Goal: Task Accomplishment & Management: Manage account settings

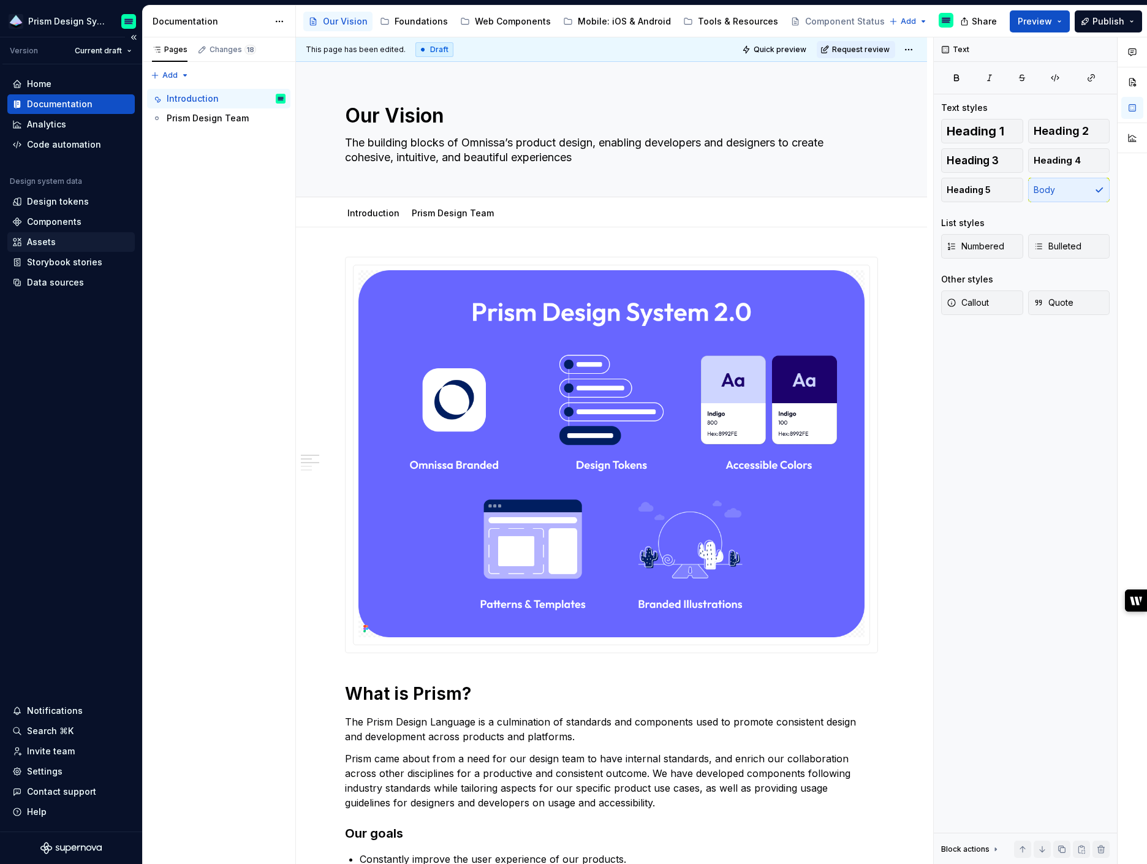
scroll to position [185, 0]
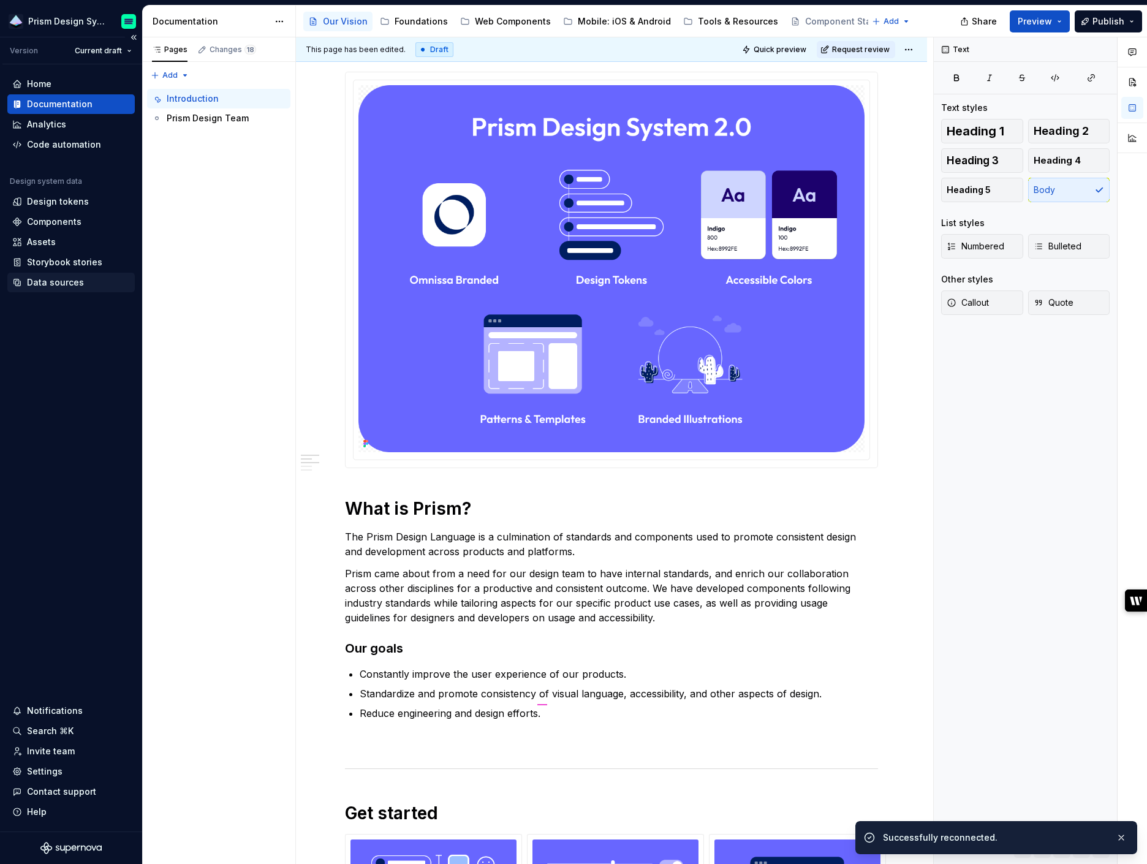
click at [55, 284] on div "Data sources" at bounding box center [55, 282] width 57 height 12
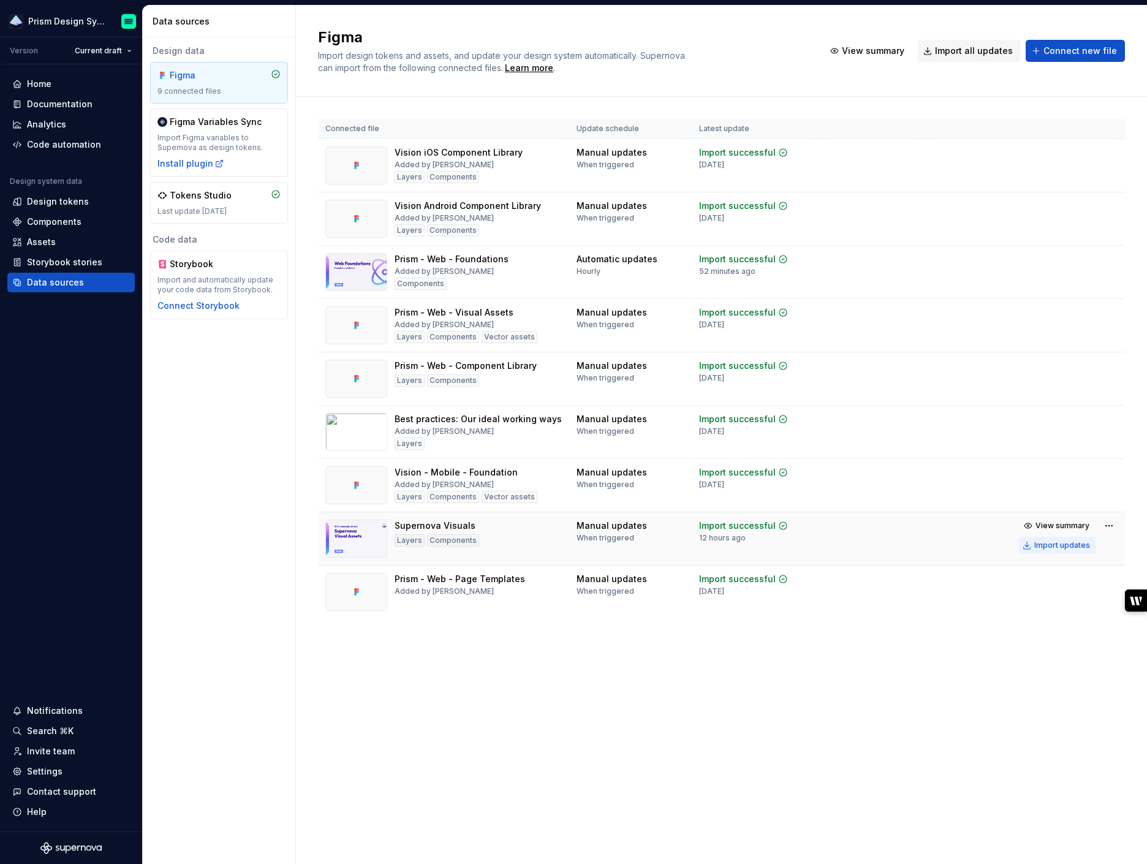
click at [1063, 546] on div "Import updates" at bounding box center [1062, 545] width 56 height 10
click at [1047, 543] on div "Import updates" at bounding box center [1062, 545] width 56 height 10
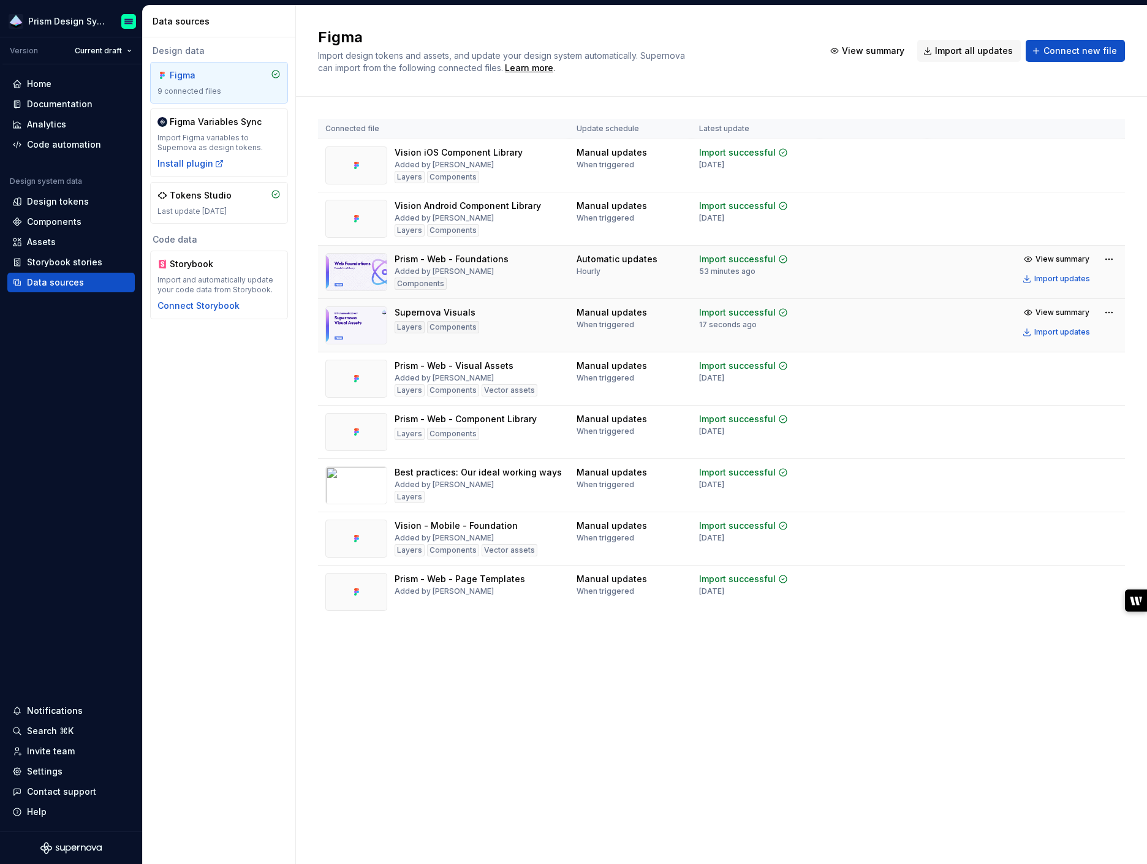
click at [693, 276] on td "Import successful 53 minutes ago" at bounding box center [755, 272] width 127 height 53
click at [43, 102] on div "Documentation" at bounding box center [60, 104] width 66 height 12
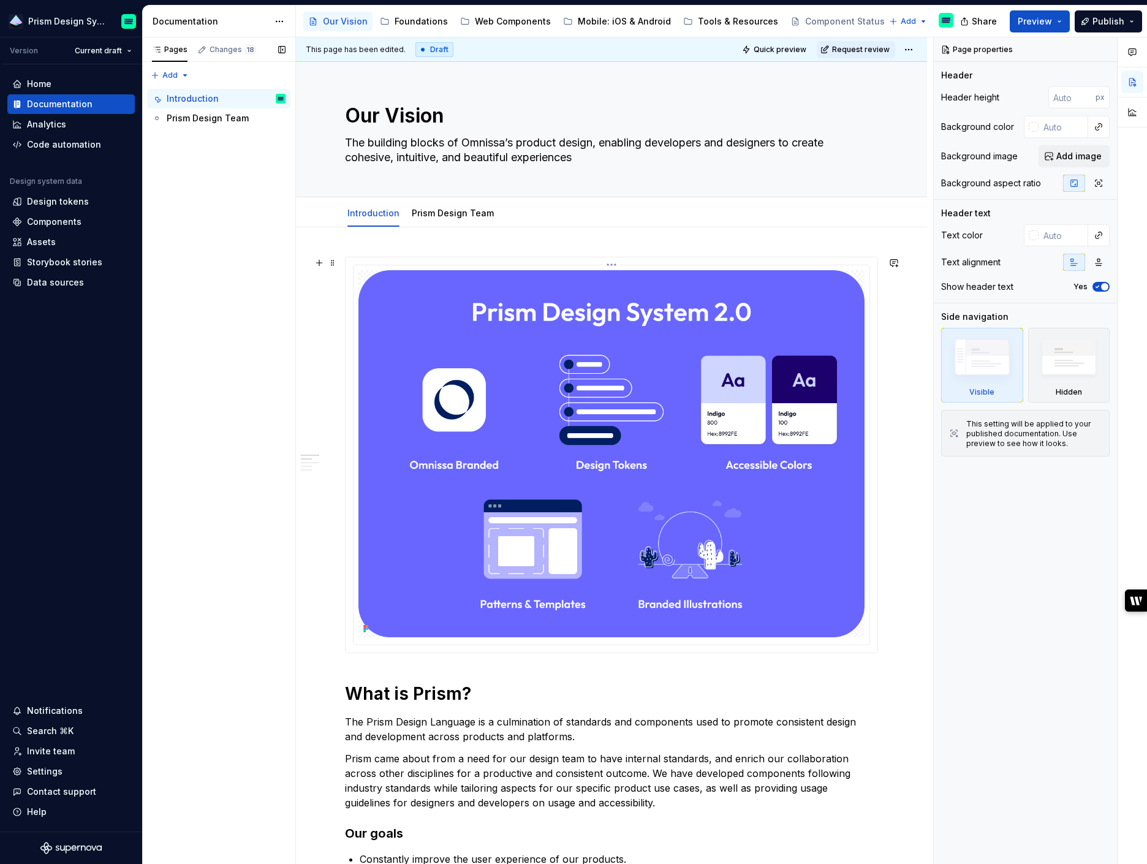
click at [847, 341] on img at bounding box center [611, 453] width 506 height 367
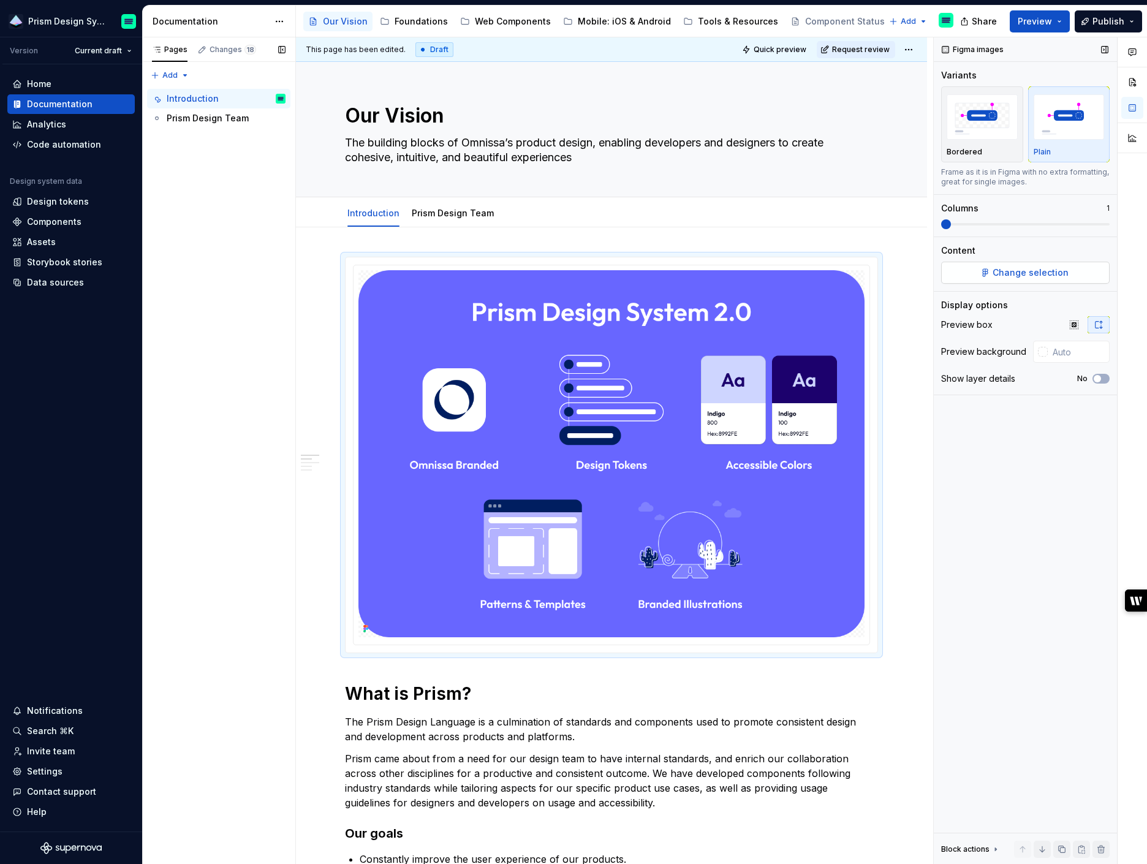
click at [1017, 266] on span "Change selection" at bounding box center [1030, 272] width 76 height 12
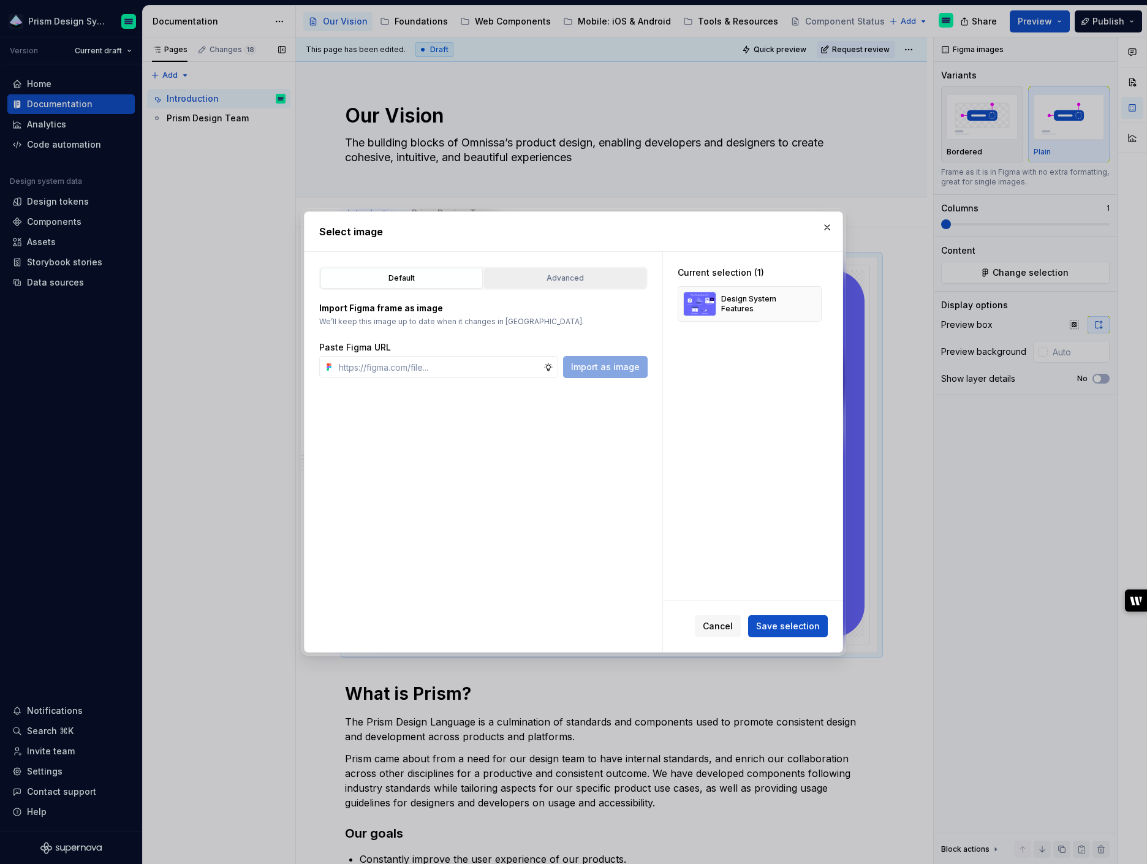
click at [561, 275] on div "Advanced" at bounding box center [565, 278] width 154 height 12
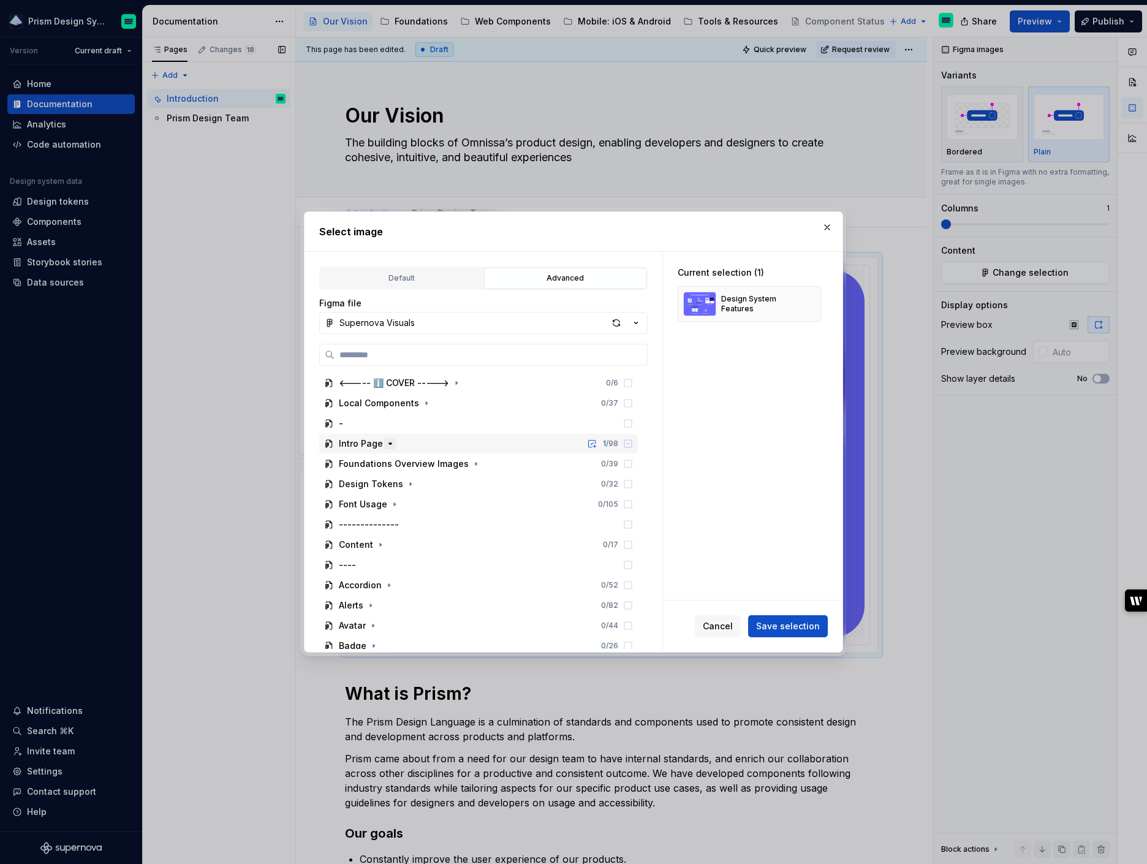
click at [390, 443] on icon "button" at bounding box center [390, 444] width 10 height 10
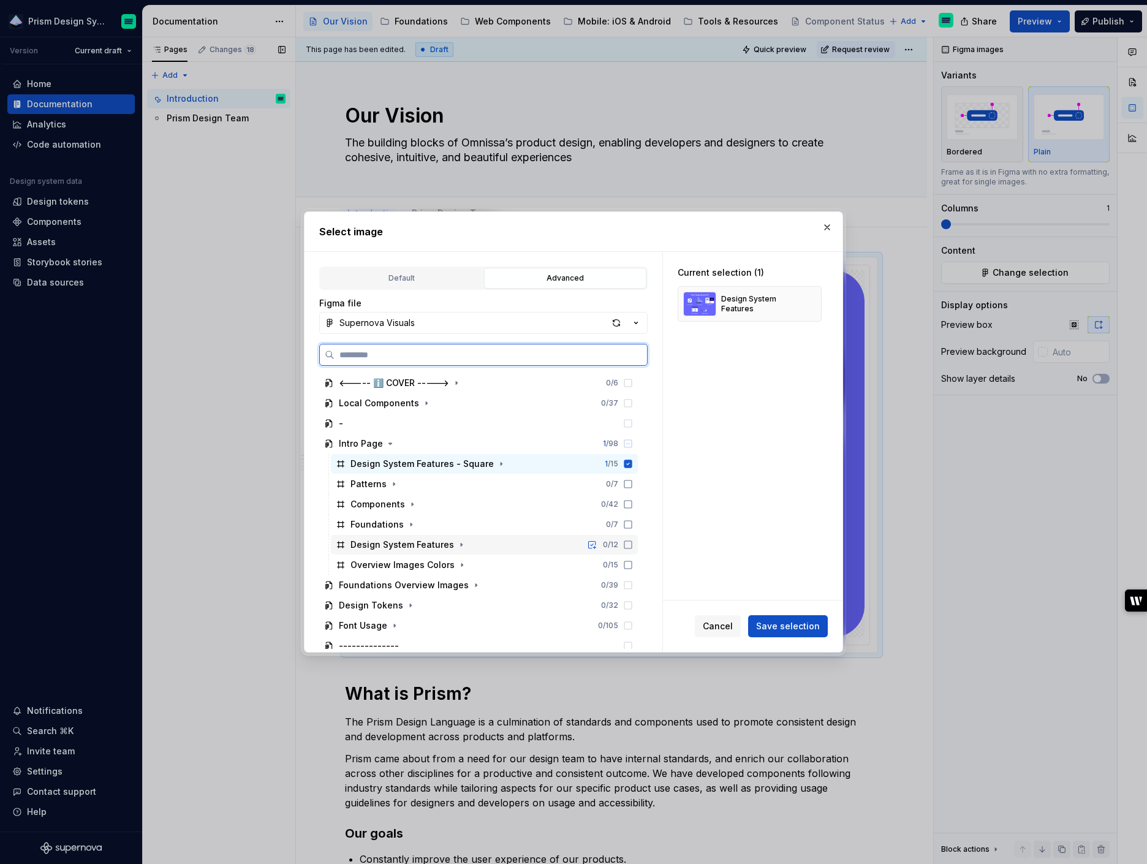
click at [633, 544] on icon at bounding box center [628, 545] width 10 height 10
click at [632, 463] on icon at bounding box center [628, 463] width 8 height 8
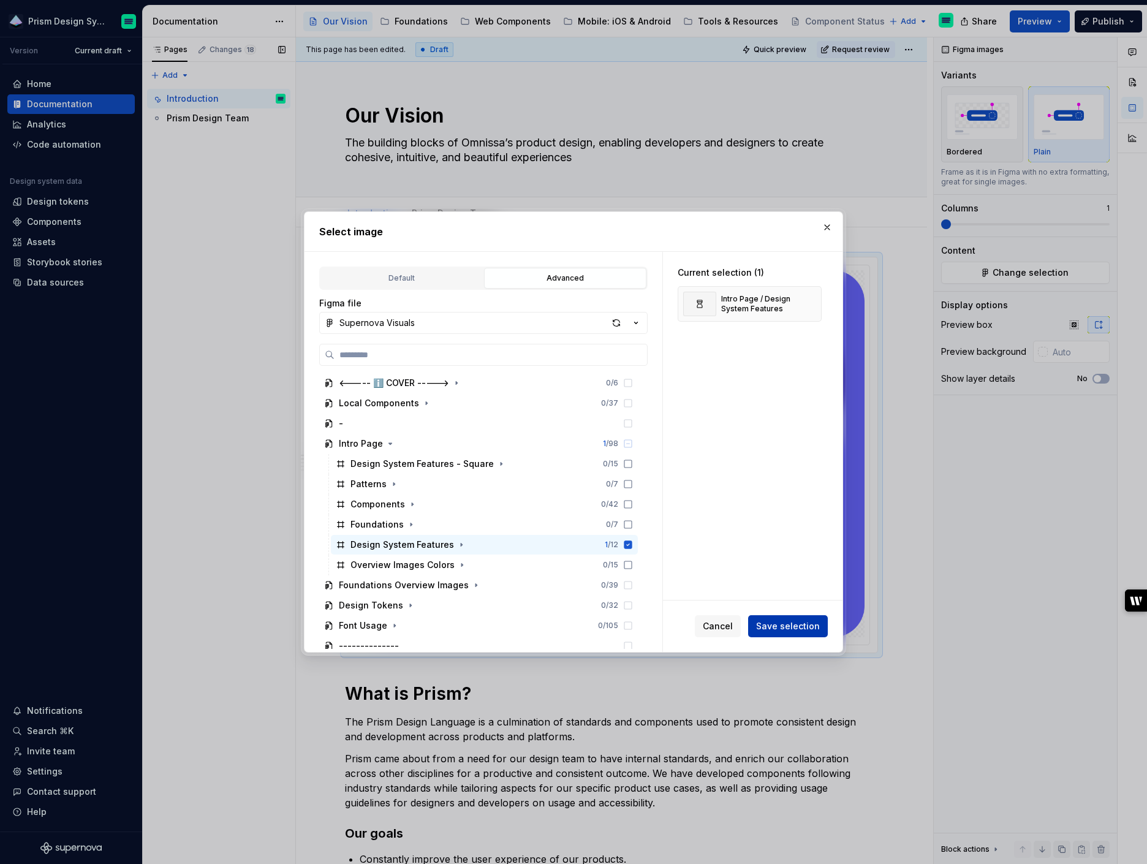
click at [803, 628] on span "Save selection" at bounding box center [788, 626] width 64 height 12
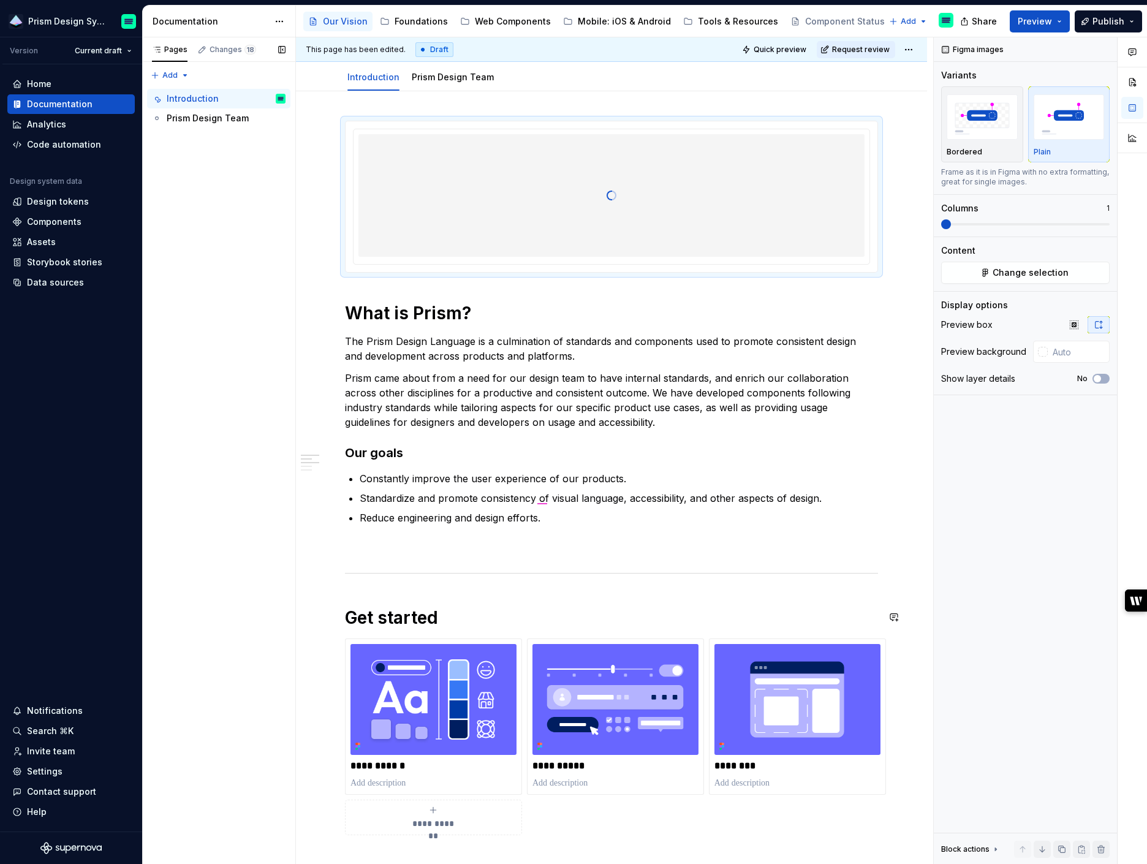
scroll to position [129, 0]
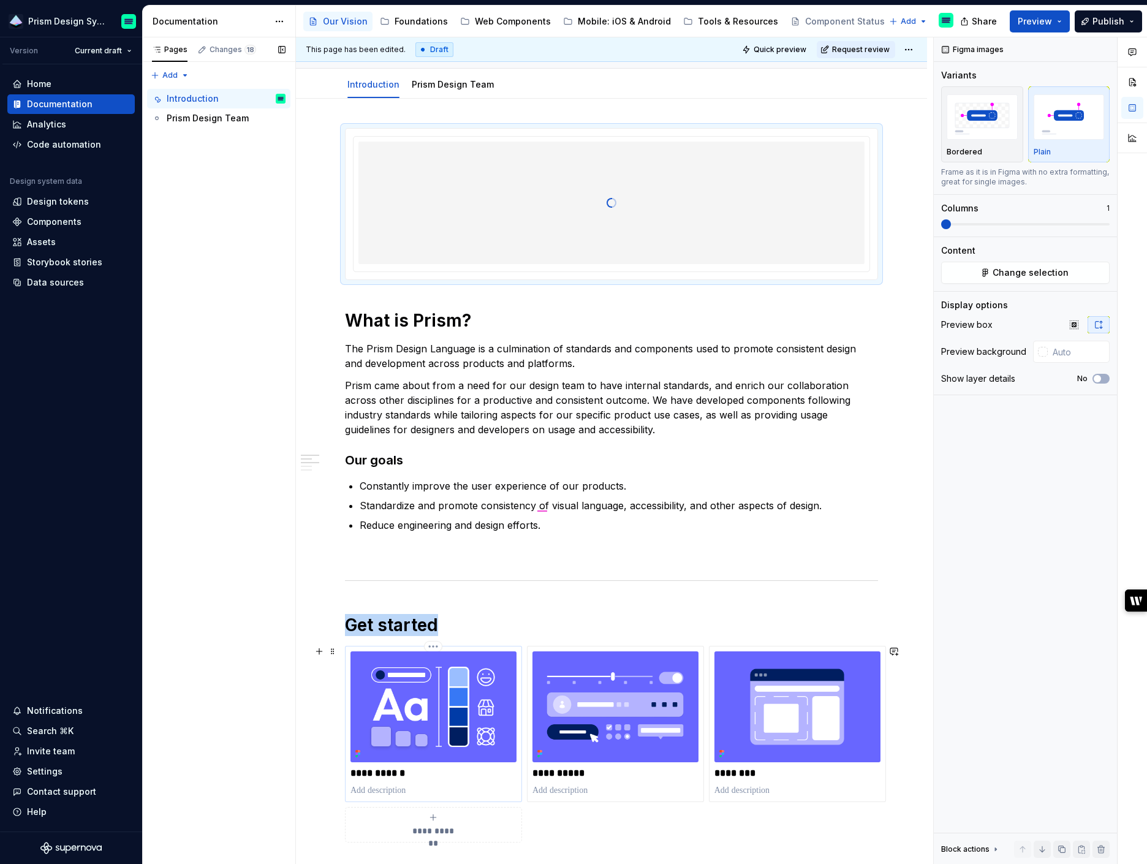
click at [494, 692] on img at bounding box center [433, 706] width 166 height 111
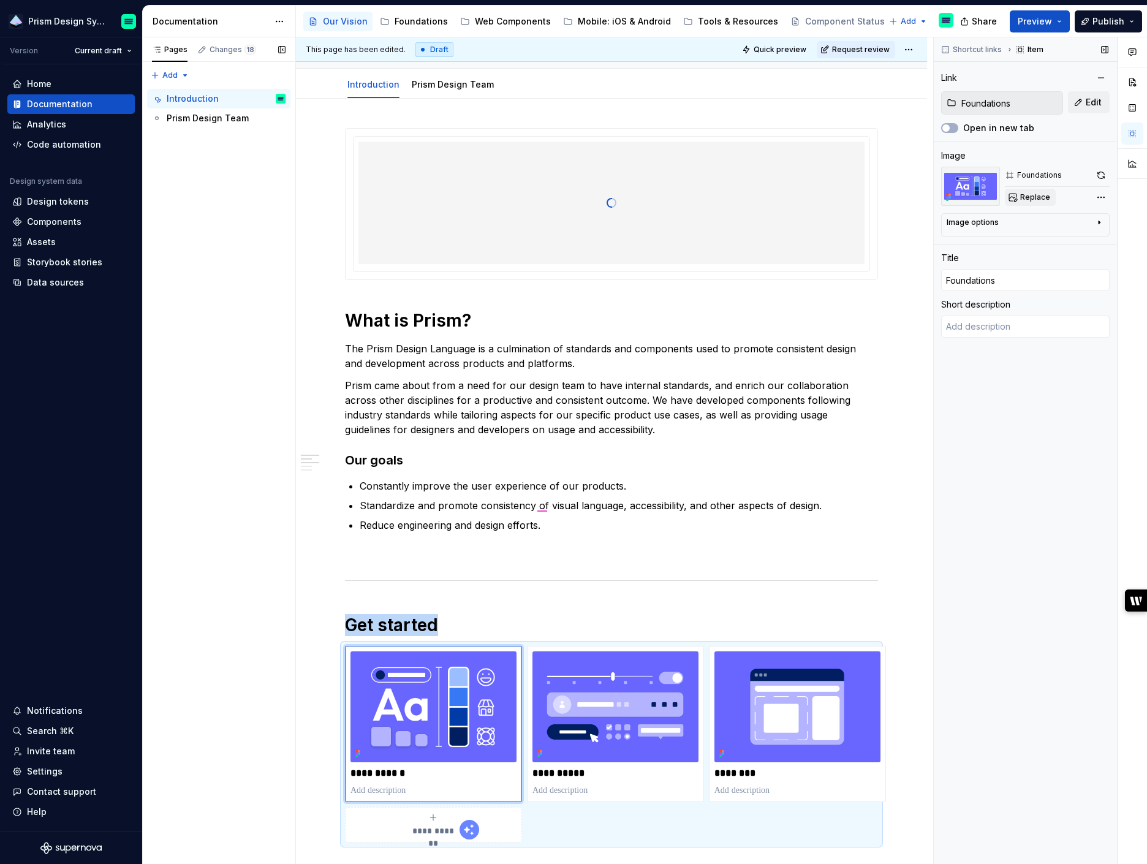
click at [1039, 200] on span "Replace" at bounding box center [1035, 197] width 30 height 10
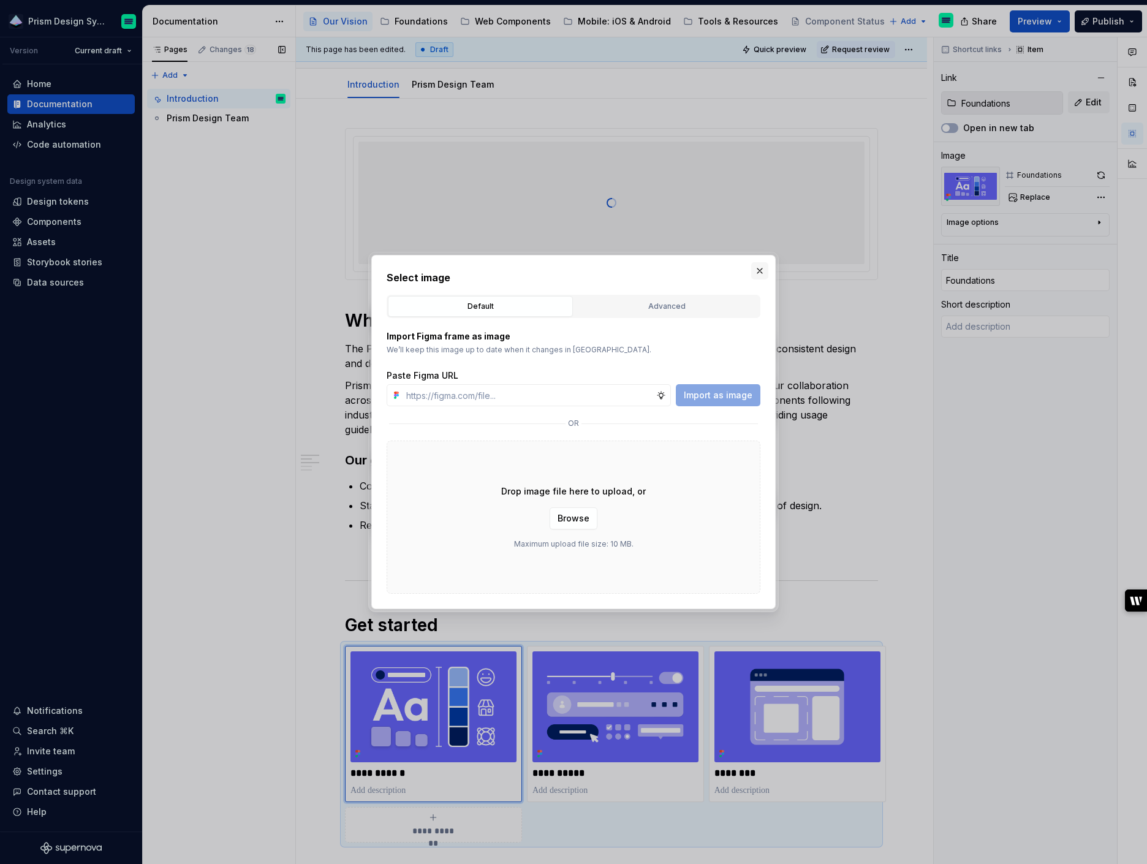
click at [764, 271] on button "button" at bounding box center [759, 270] width 17 height 17
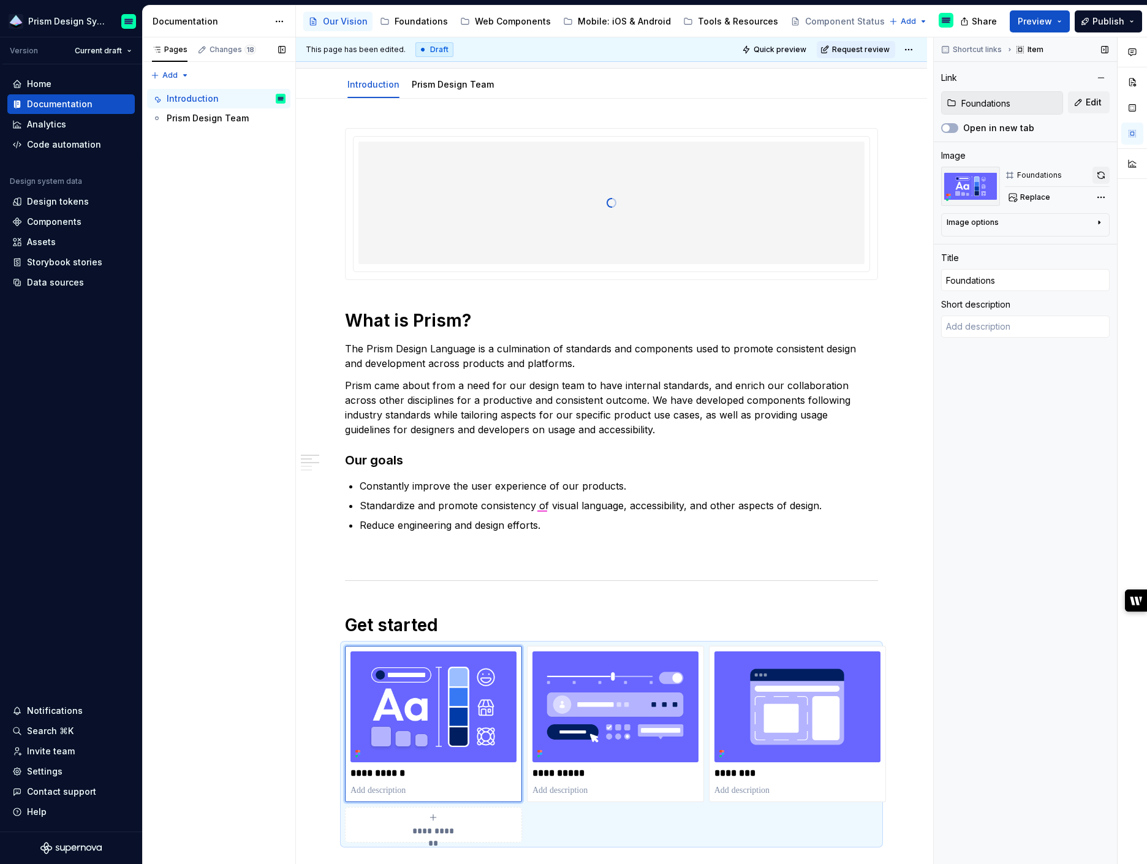
click at [1100, 178] on button "button" at bounding box center [1100, 175] width 17 height 17
type textarea "*"
type input "Components"
click at [610, 695] on img at bounding box center [615, 706] width 166 height 111
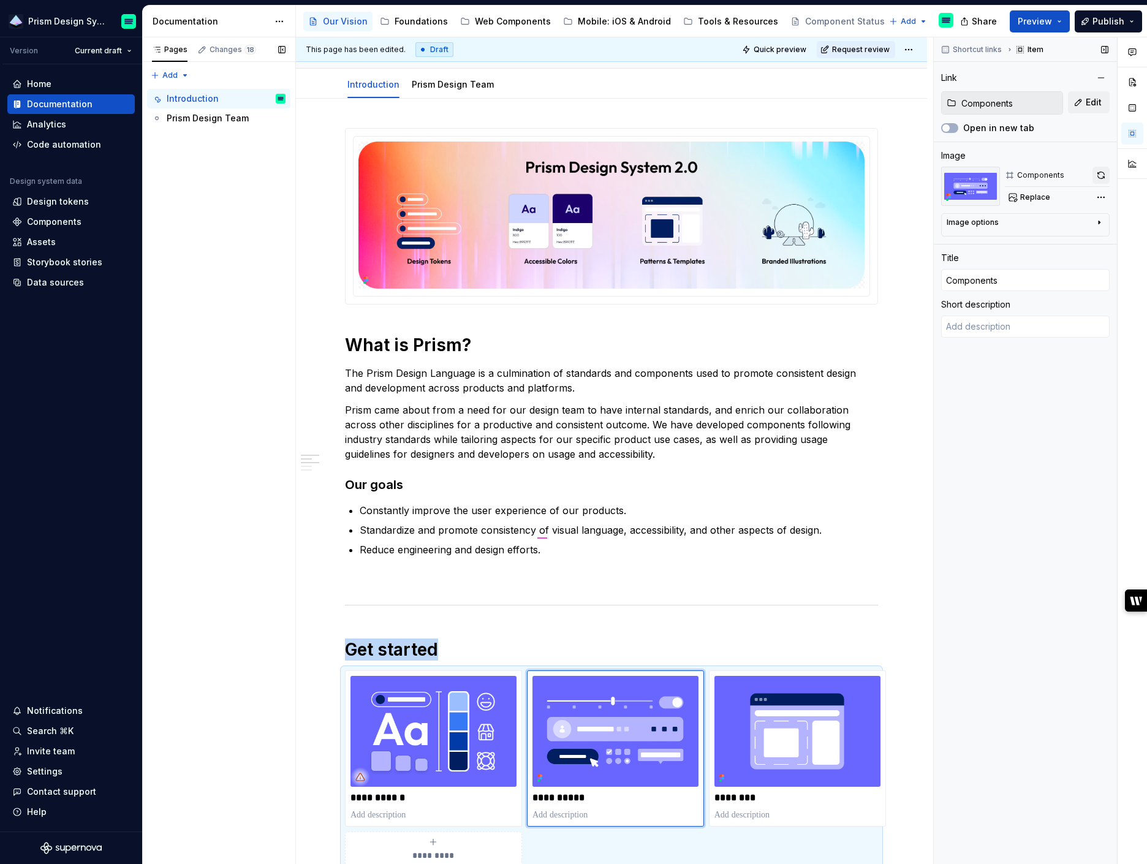
click at [1104, 173] on button "button" at bounding box center [1100, 175] width 17 height 17
type textarea "*"
type input "Patterns"
click at [797, 747] on img at bounding box center [797, 731] width 166 height 111
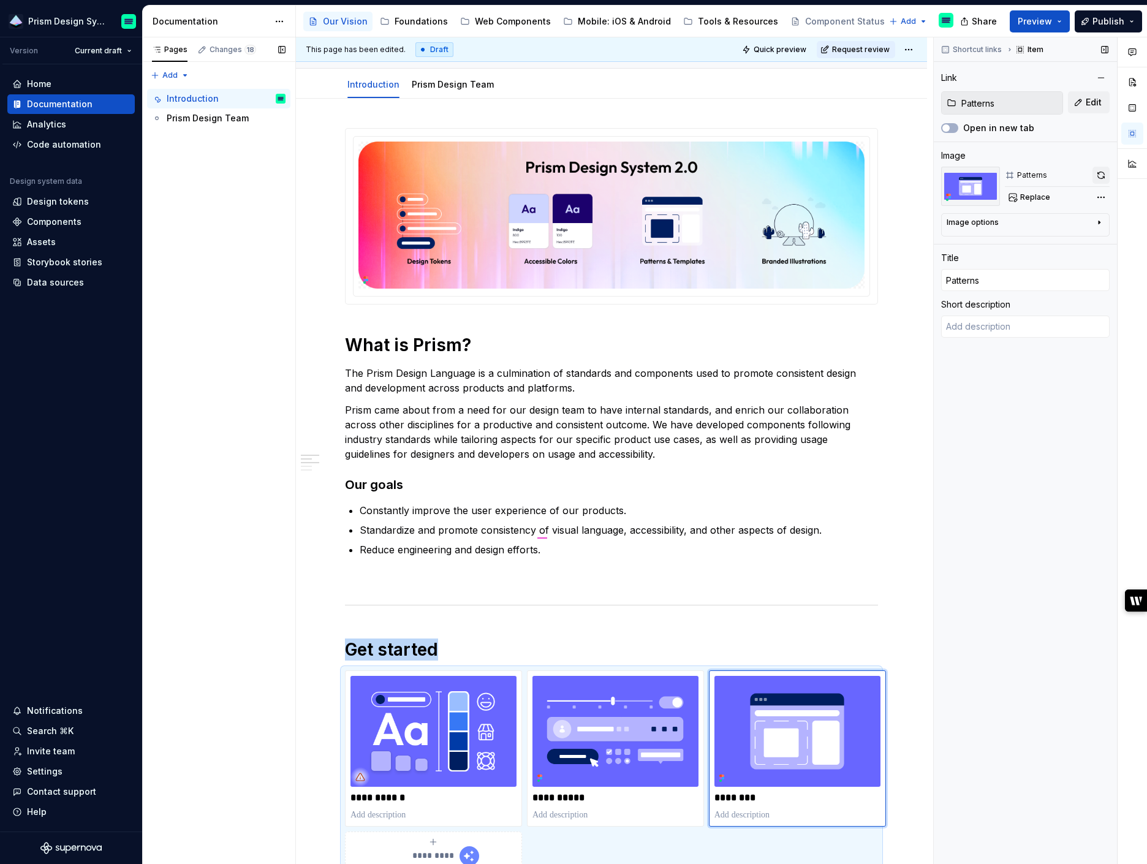
click at [1103, 175] on button "button" at bounding box center [1100, 175] width 17 height 17
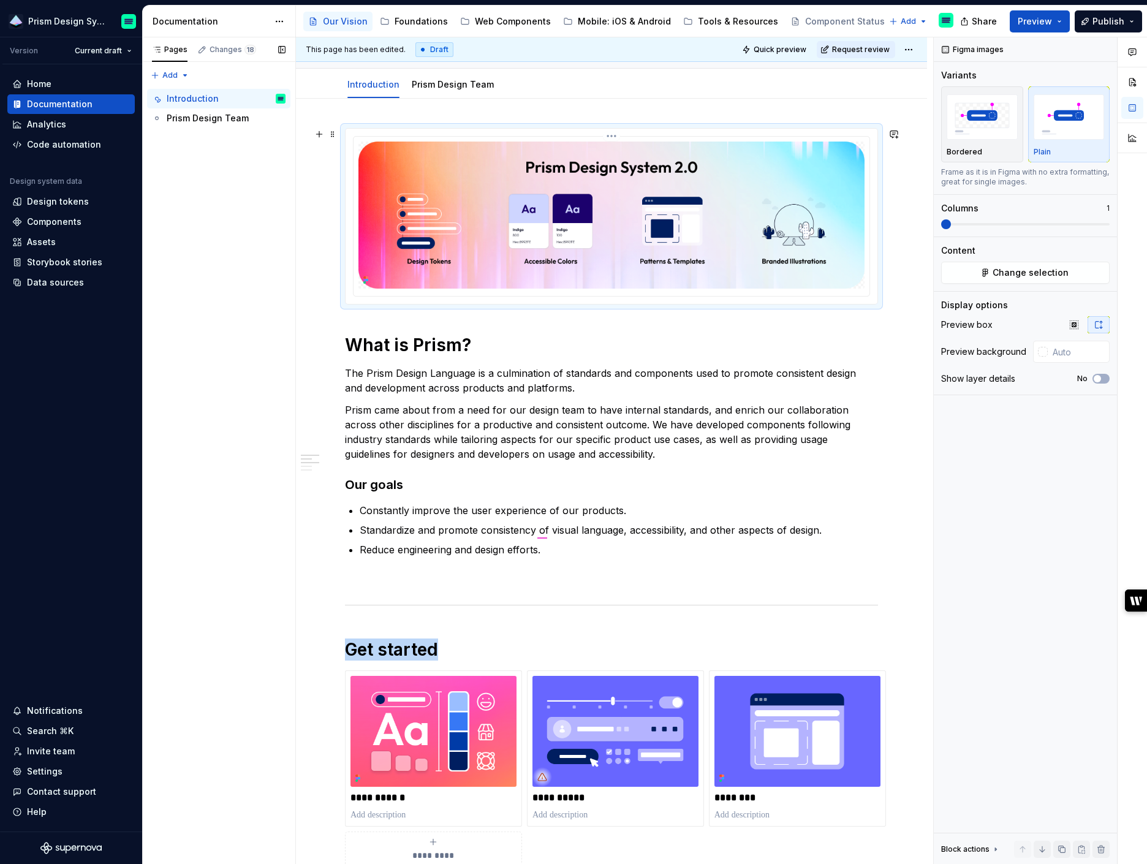
click at [487, 224] on img at bounding box center [611, 215] width 506 height 147
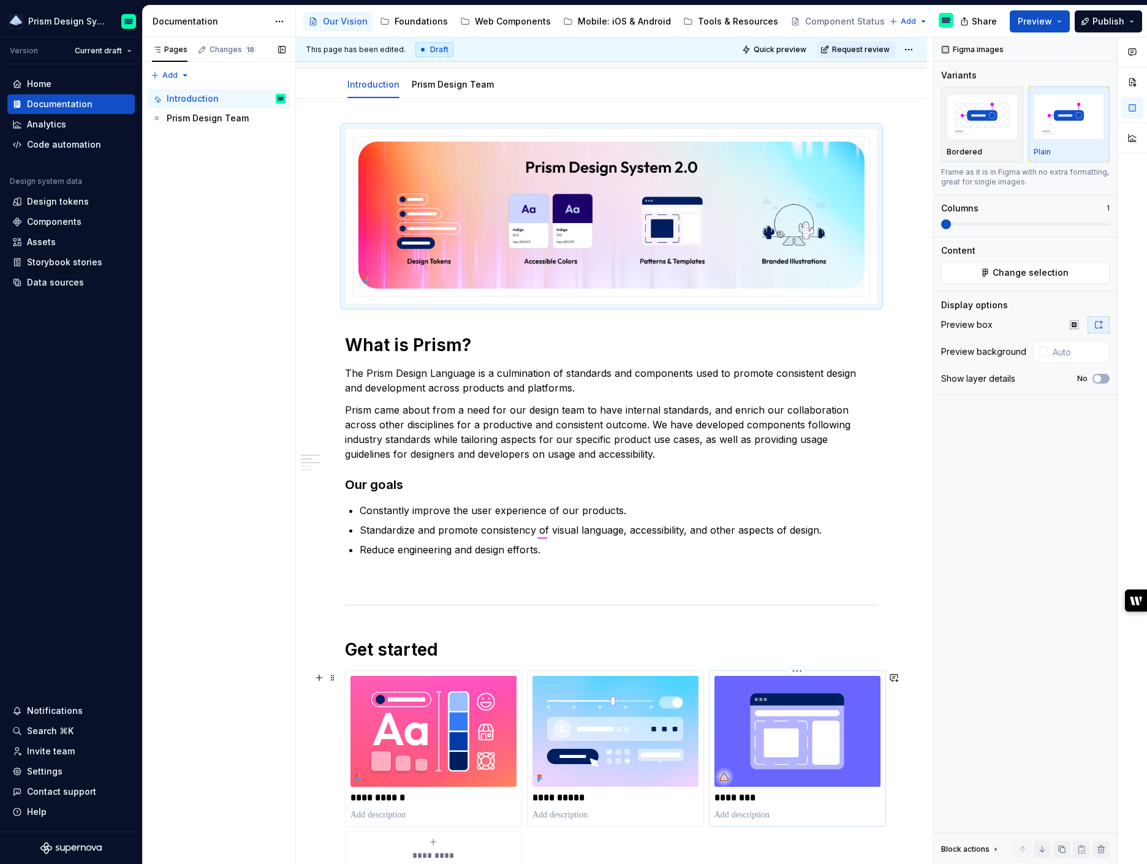
click at [874, 704] on img at bounding box center [797, 731] width 166 height 111
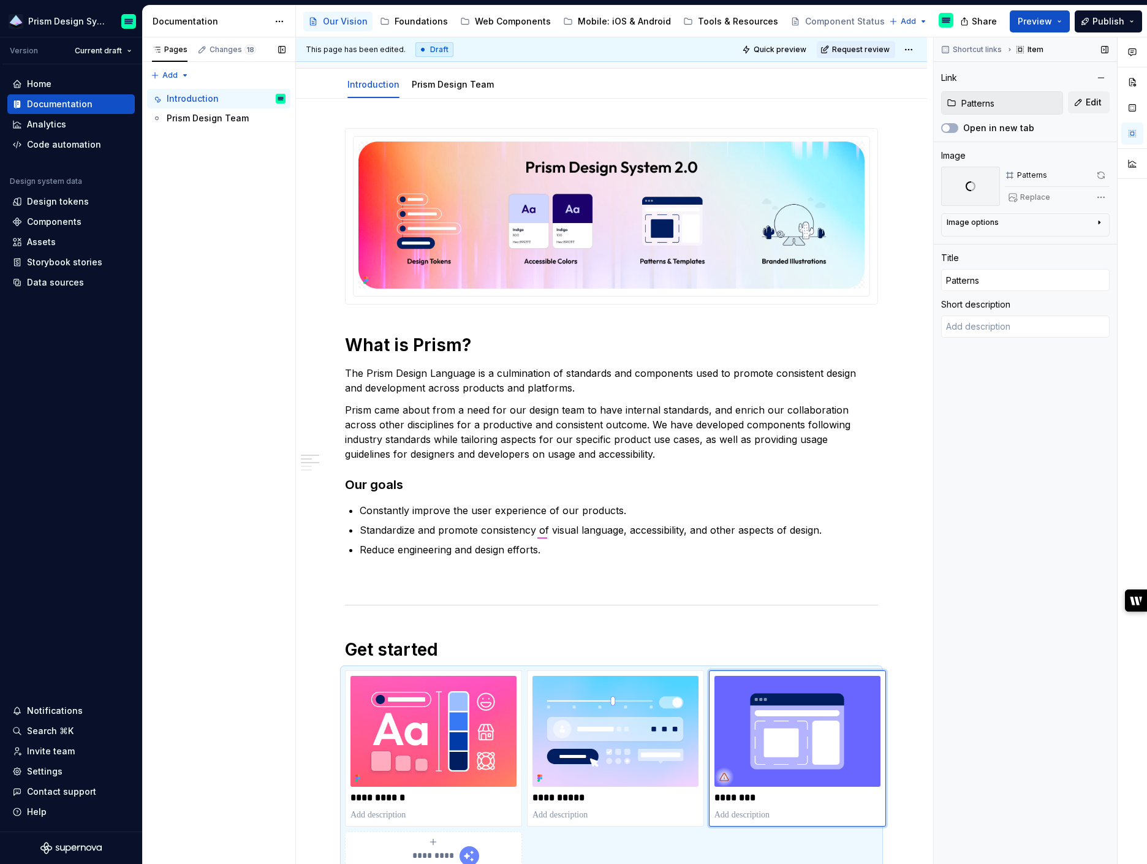
click at [1104, 176] on span at bounding box center [1100, 175] width 17 height 17
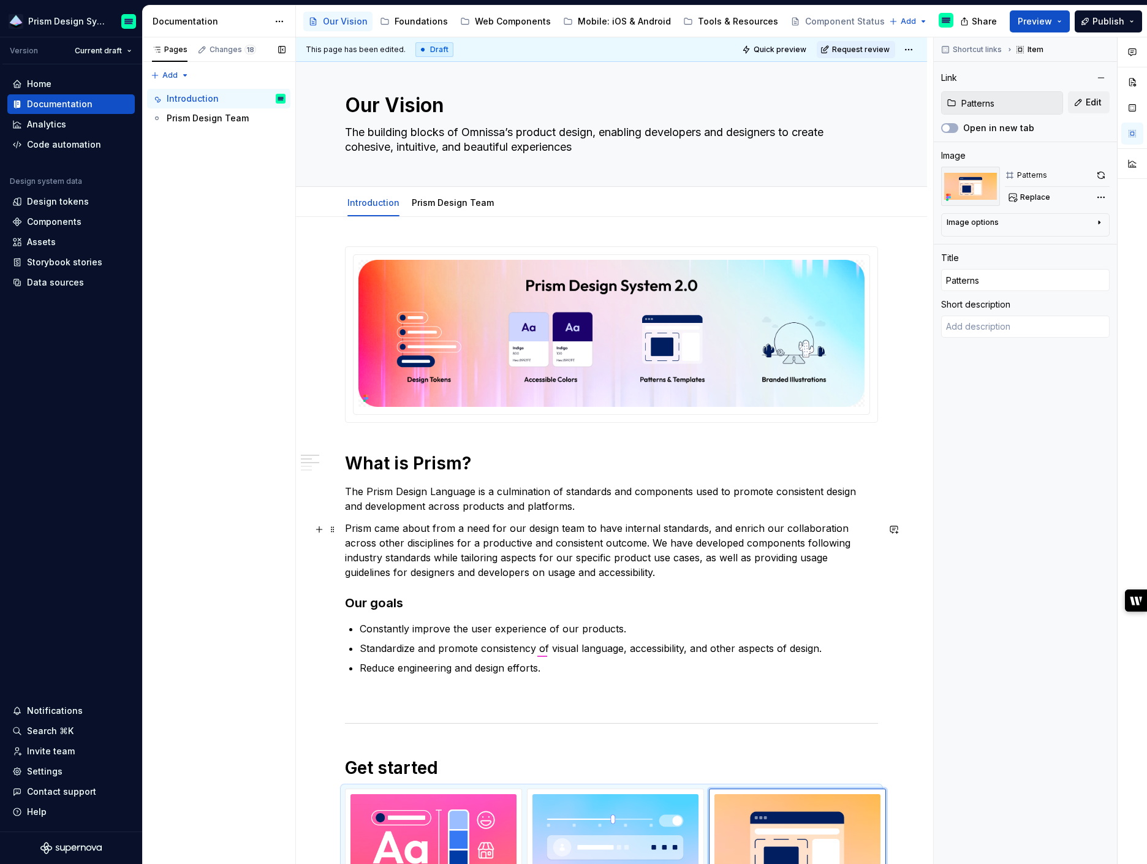
scroll to position [0, 0]
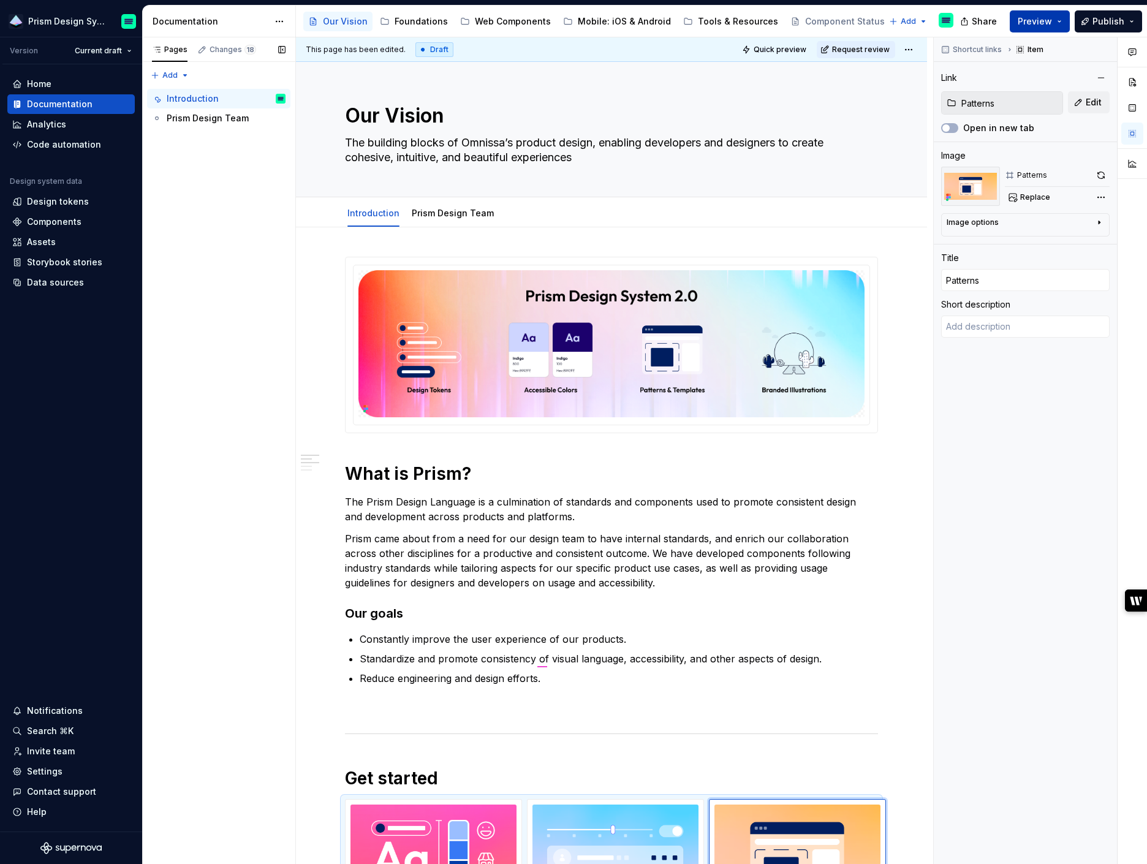
click at [1060, 19] on button "Preview" at bounding box center [1040, 21] width 60 height 22
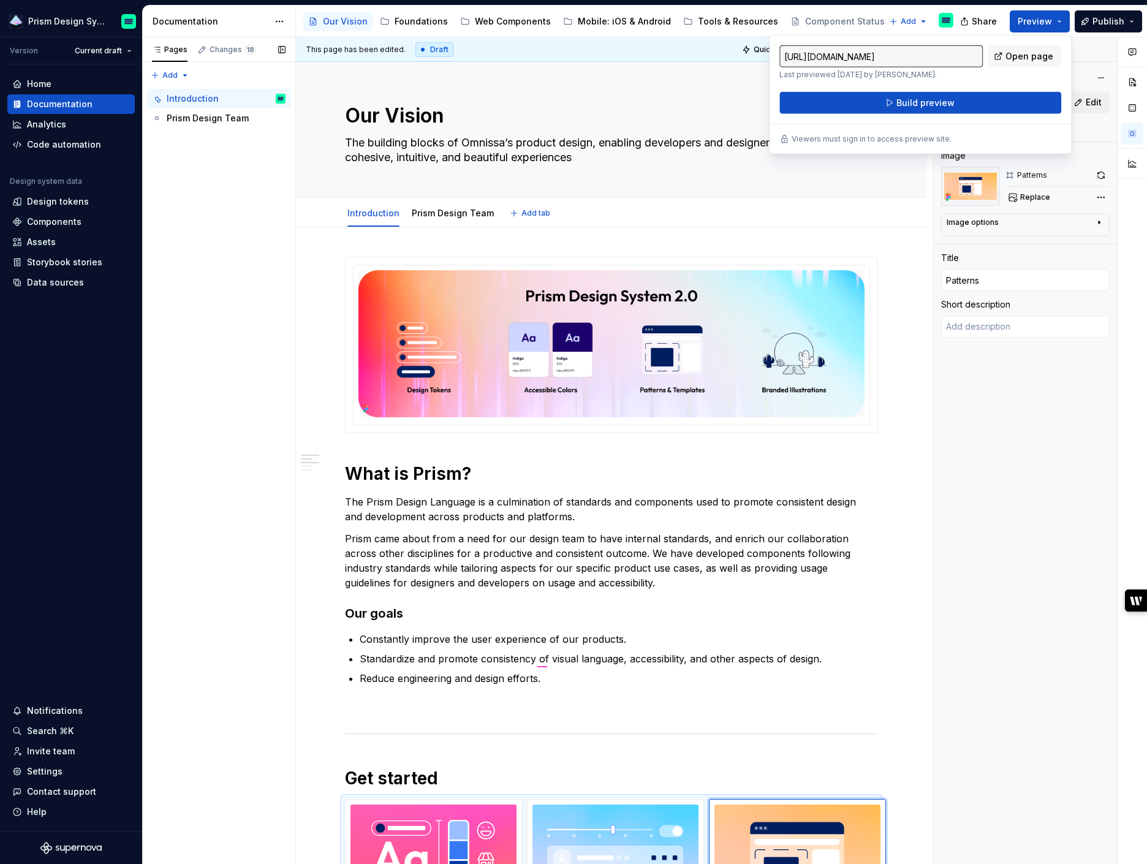
click at [901, 208] on div "Introduction Prism Design Team Add tab" at bounding box center [611, 212] width 631 height 30
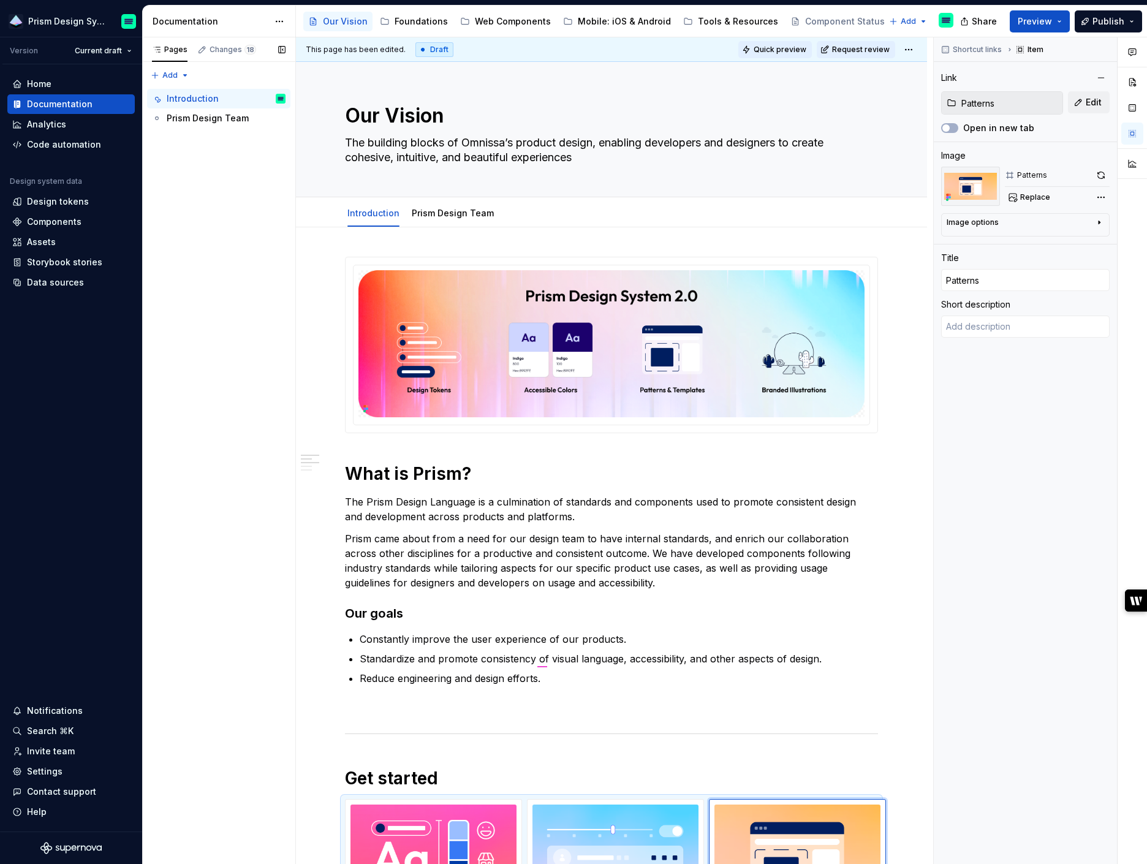
click at [801, 50] on span "Quick preview" at bounding box center [779, 50] width 53 height 10
click at [795, 51] on span "Quick preview" at bounding box center [779, 50] width 53 height 10
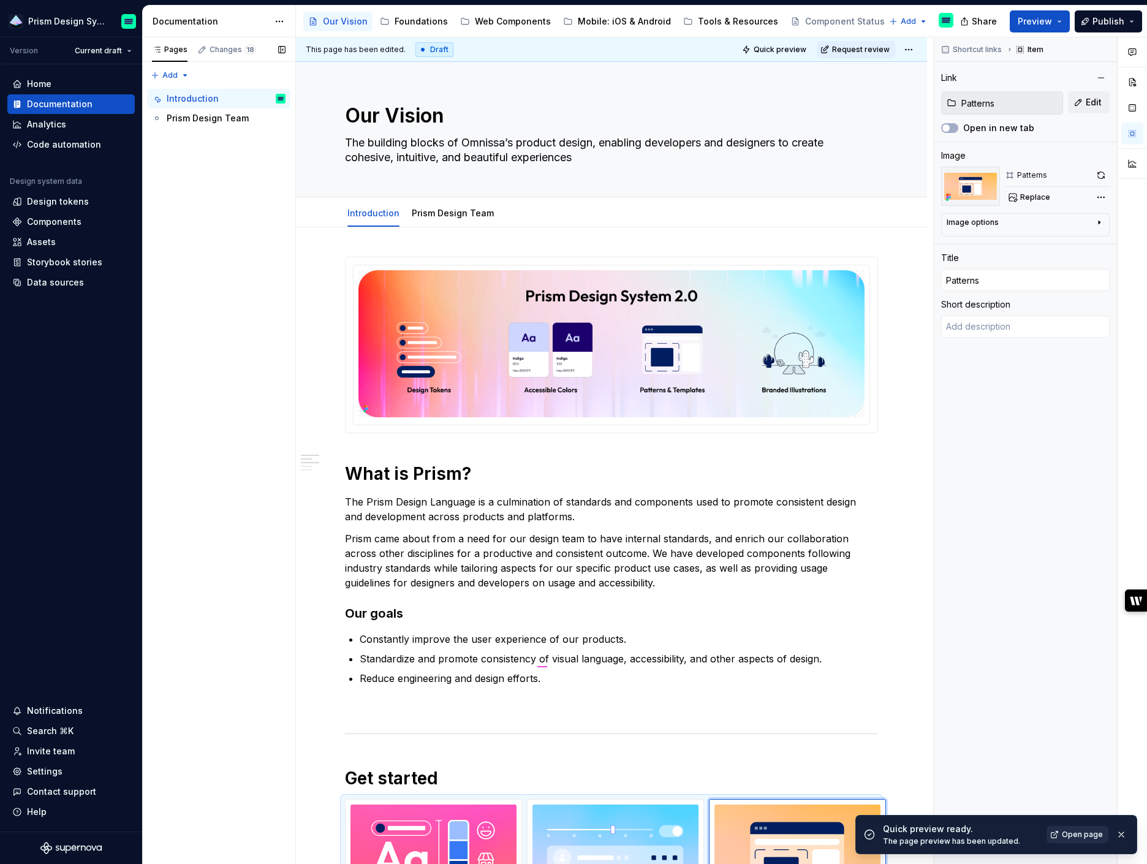
click at [1085, 838] on span "Open page" at bounding box center [1082, 834] width 41 height 10
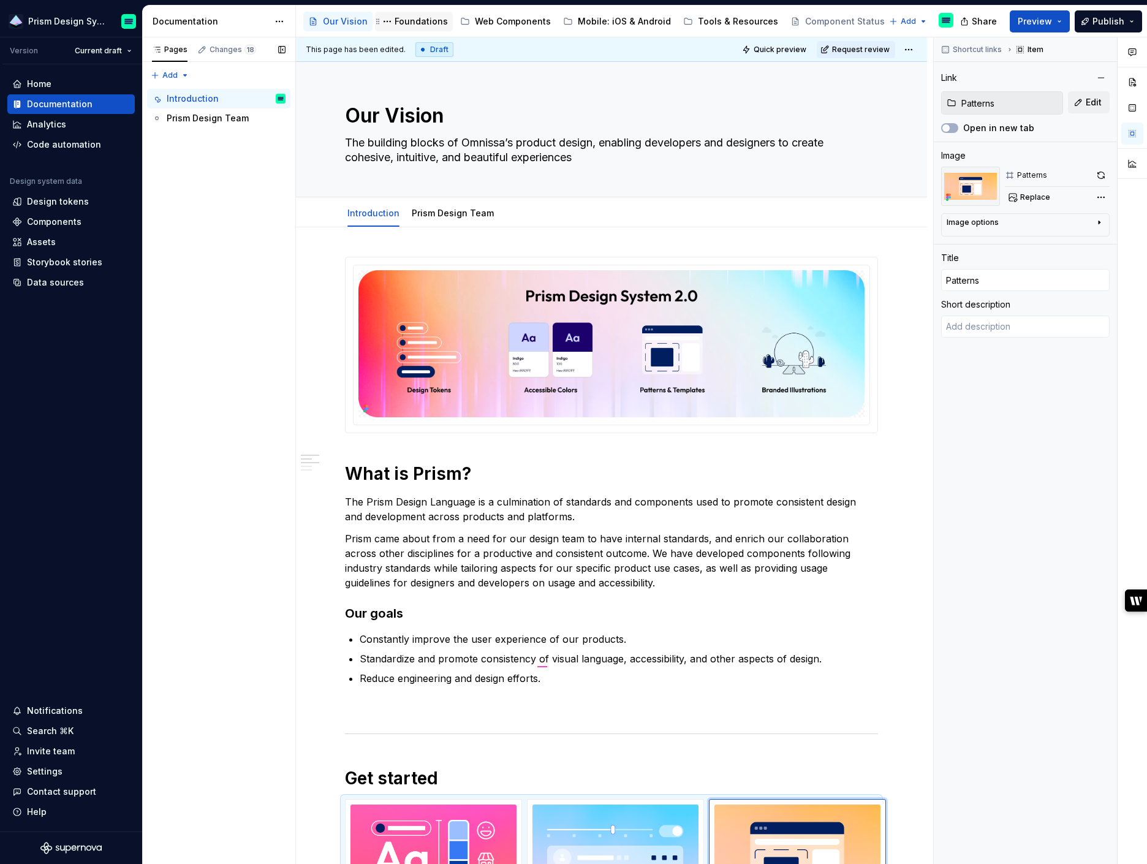
click at [412, 20] on div "Foundations" at bounding box center [420, 21] width 53 height 12
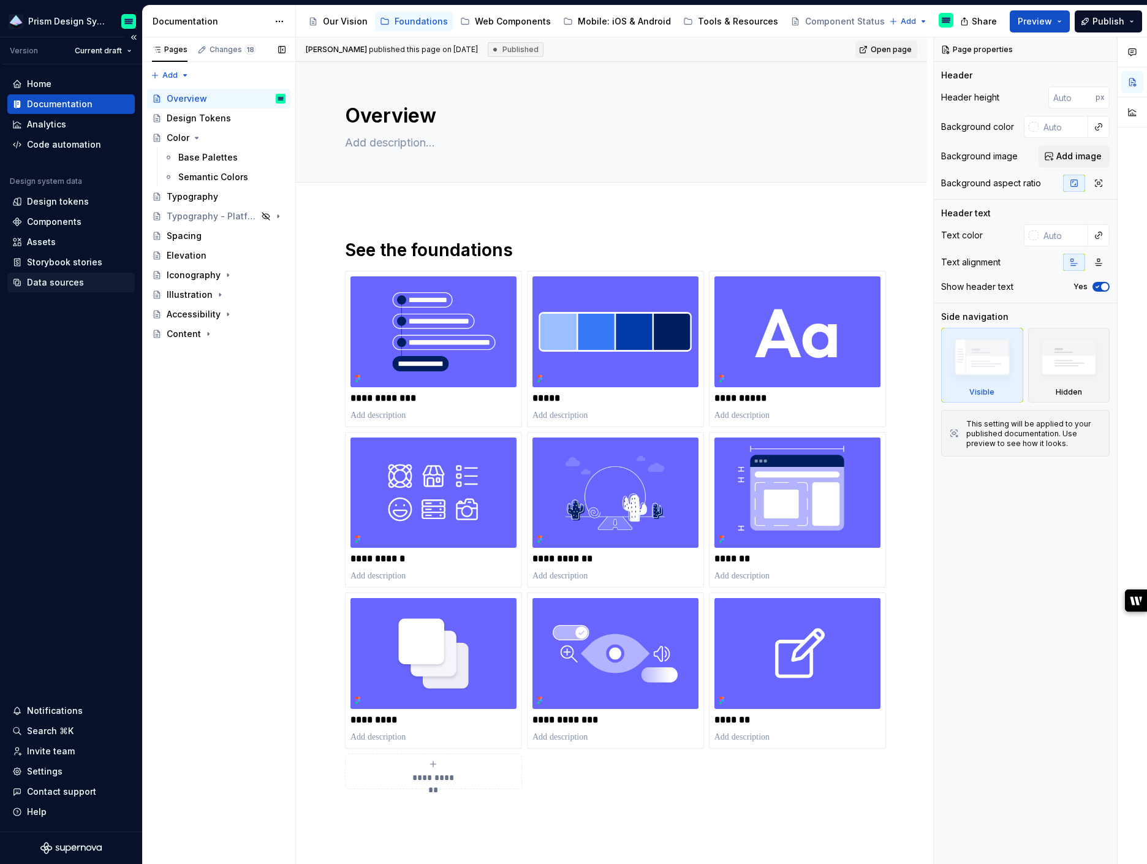
click at [50, 285] on div "Data sources" at bounding box center [55, 282] width 57 height 12
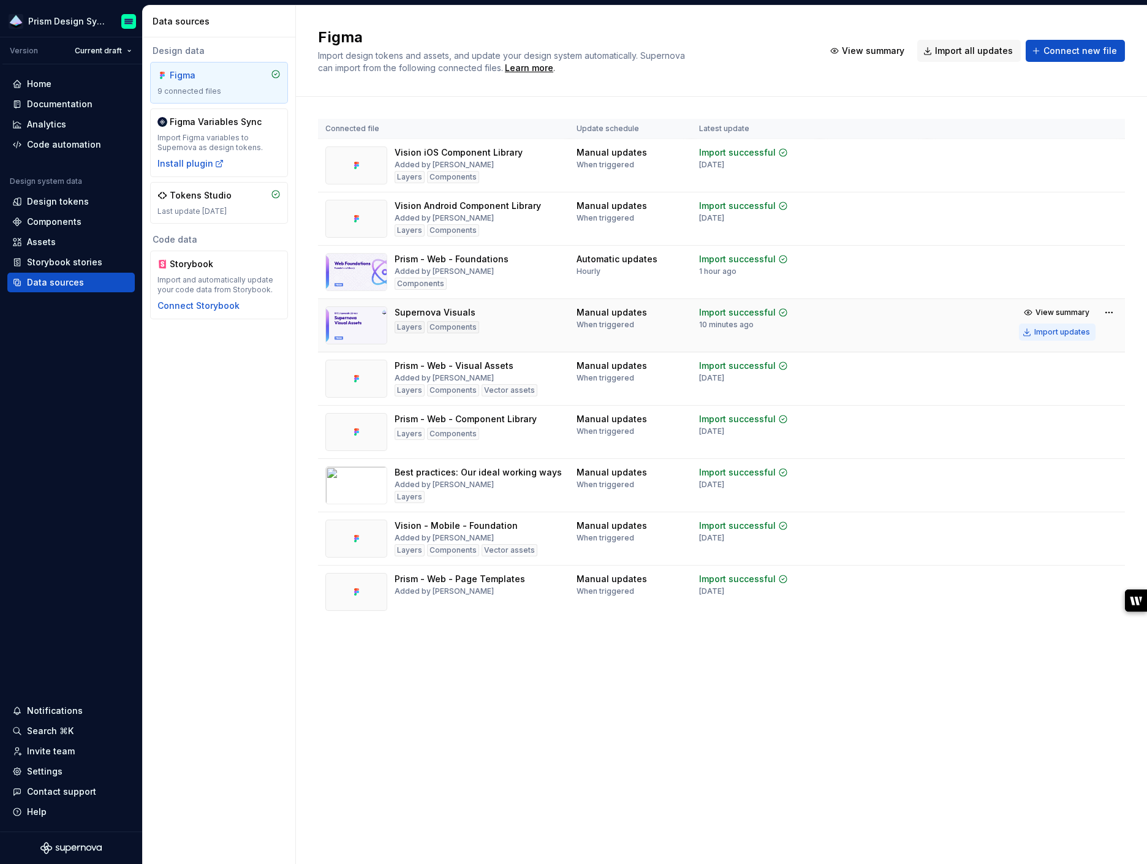
click at [1055, 333] on div "Import updates" at bounding box center [1062, 332] width 56 height 10
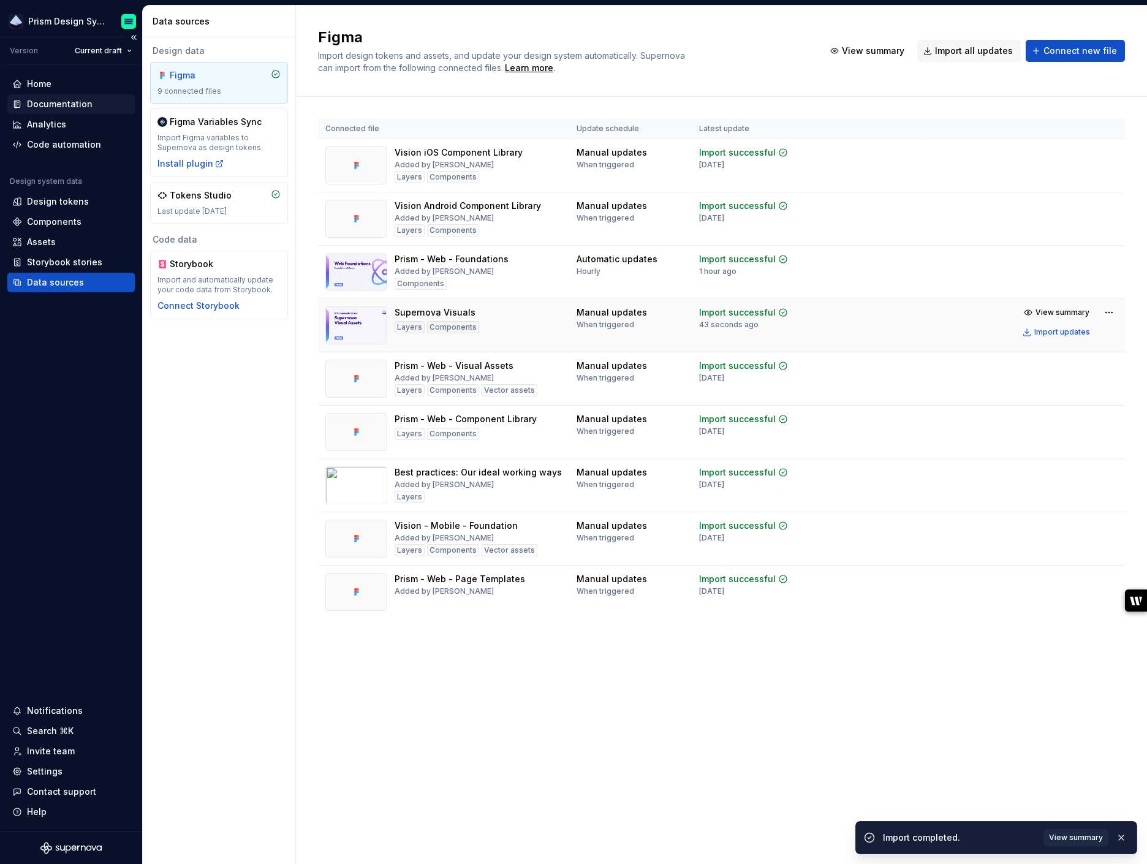
click at [39, 107] on div "Documentation" at bounding box center [60, 104] width 66 height 12
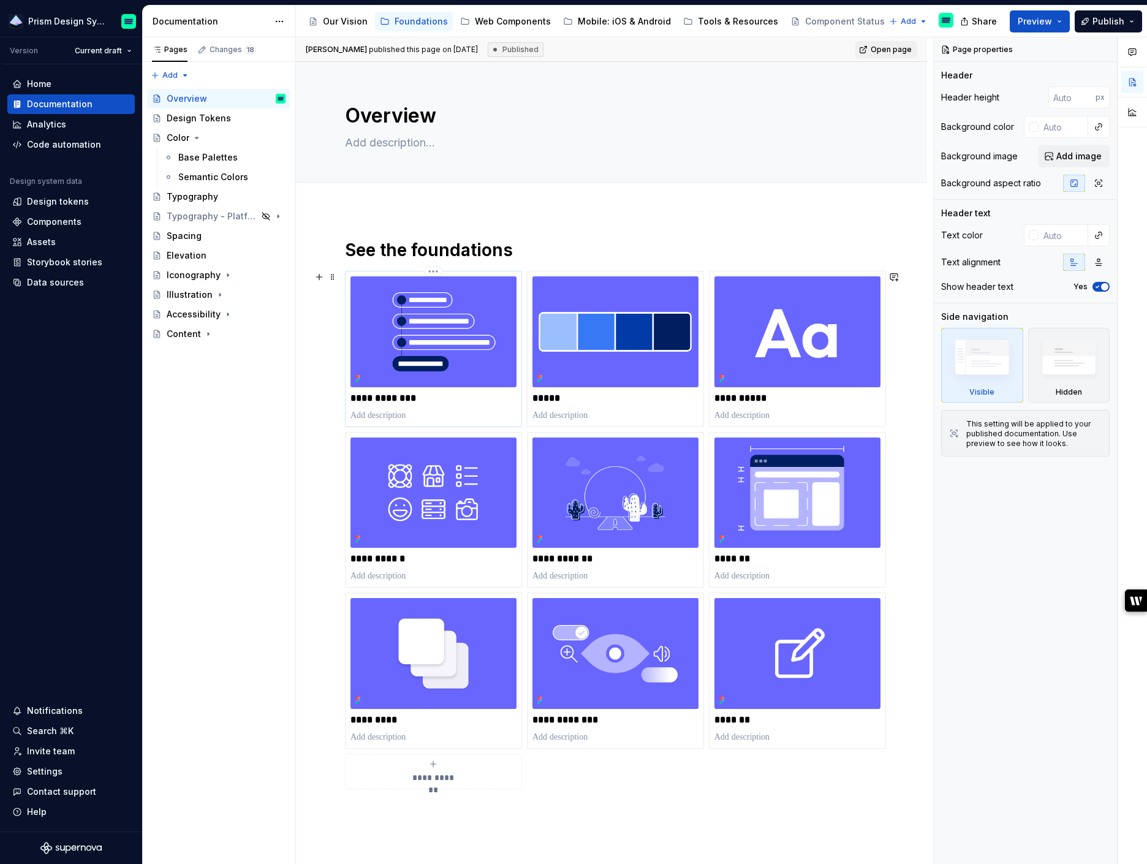
click at [493, 278] on img at bounding box center [433, 331] width 166 height 111
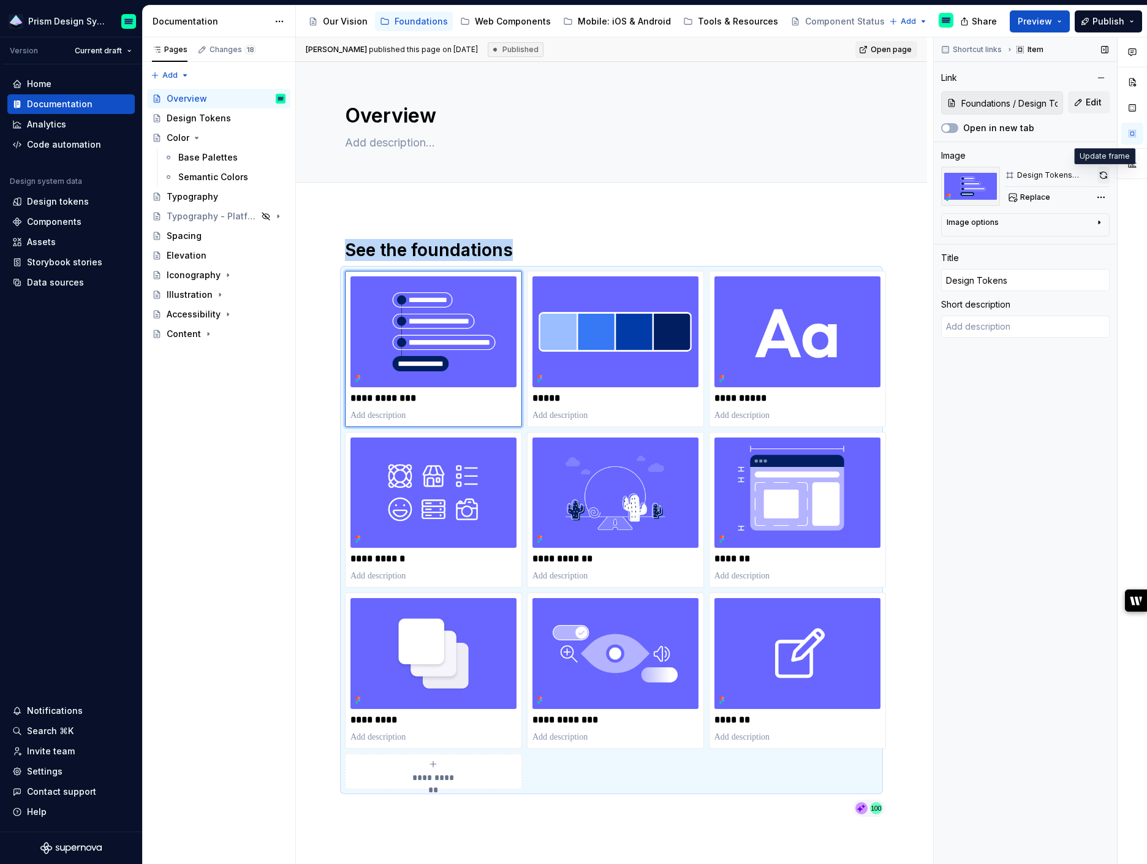
click at [1103, 173] on button "button" at bounding box center [1103, 175] width 12 height 17
type textarea "*"
type input "Color"
click at [666, 294] on img at bounding box center [615, 331] width 166 height 111
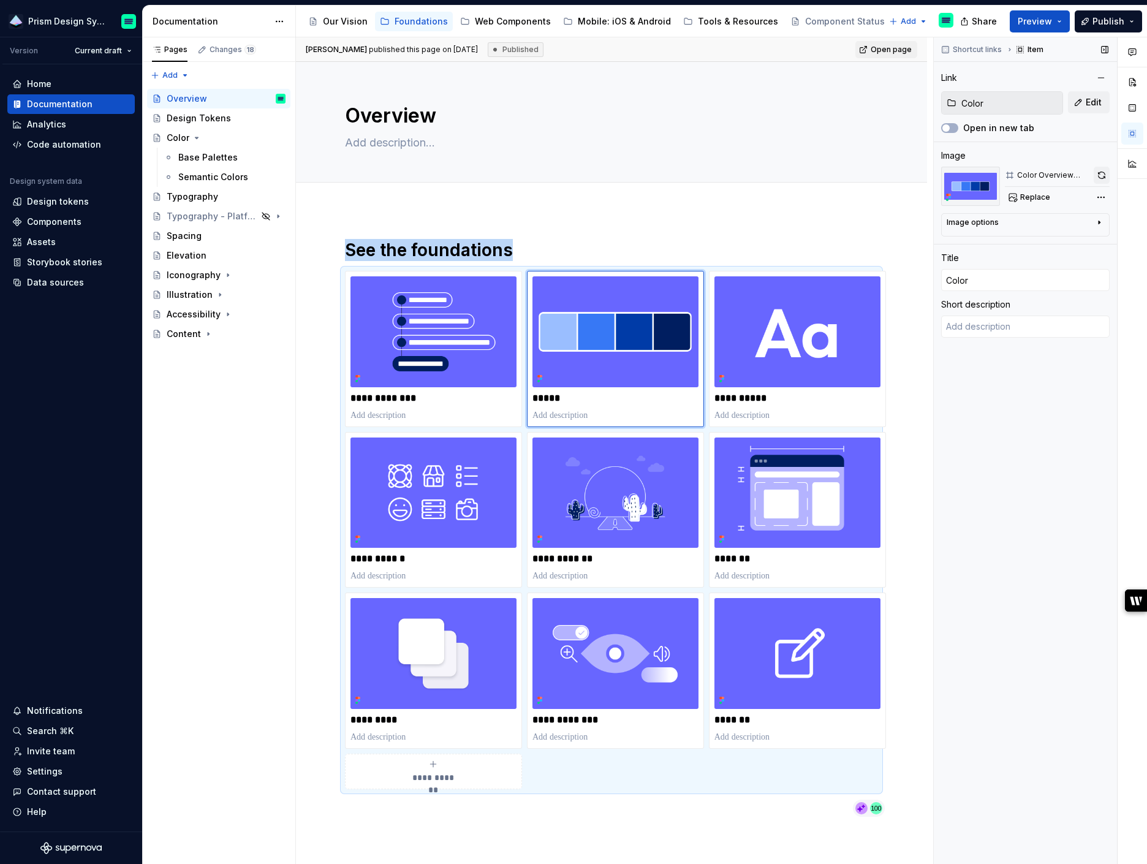
click at [1098, 172] on button "button" at bounding box center [1101, 175] width 16 height 17
type textarea "*"
type input "Foundations / Typography"
type input "Typography"
click at [855, 308] on img at bounding box center [797, 331] width 166 height 111
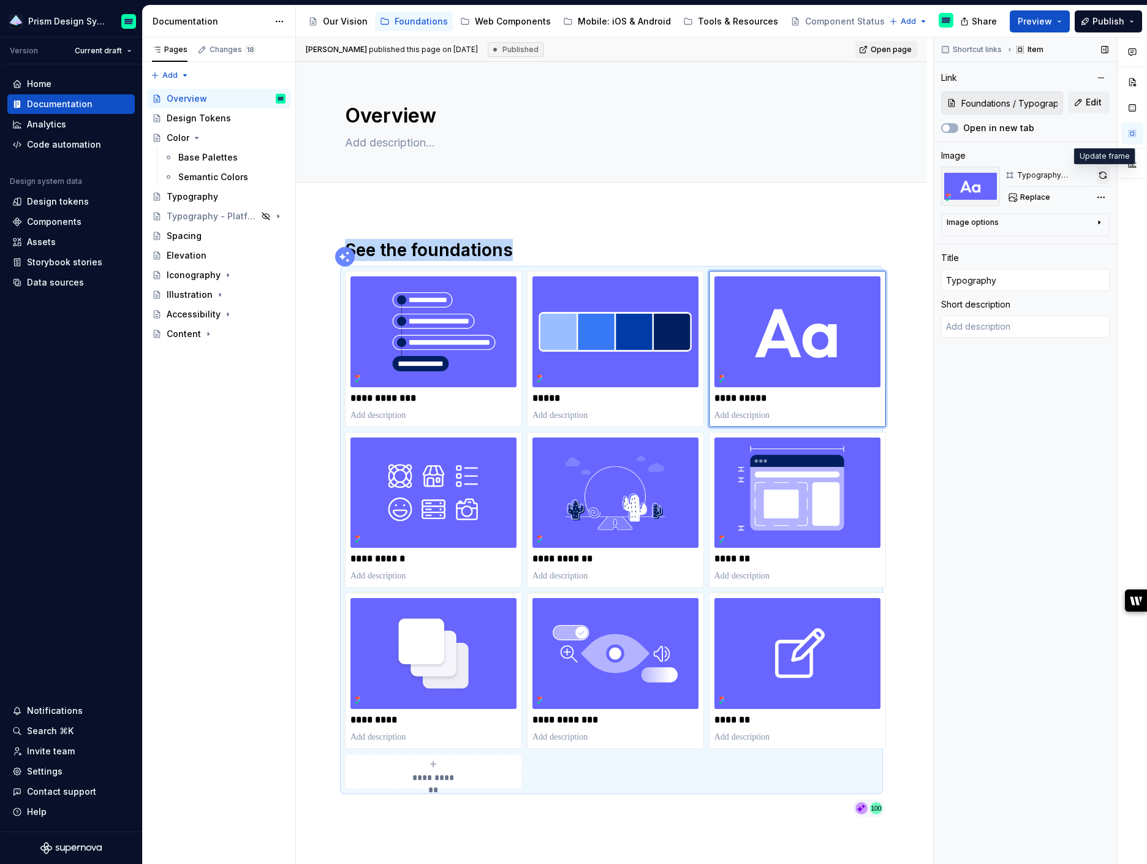
click at [1100, 177] on button "button" at bounding box center [1102, 175] width 13 height 17
type textarea "*"
type input "Foundations / Spacing"
type input "Spacing"
click at [809, 476] on img at bounding box center [797, 492] width 166 height 111
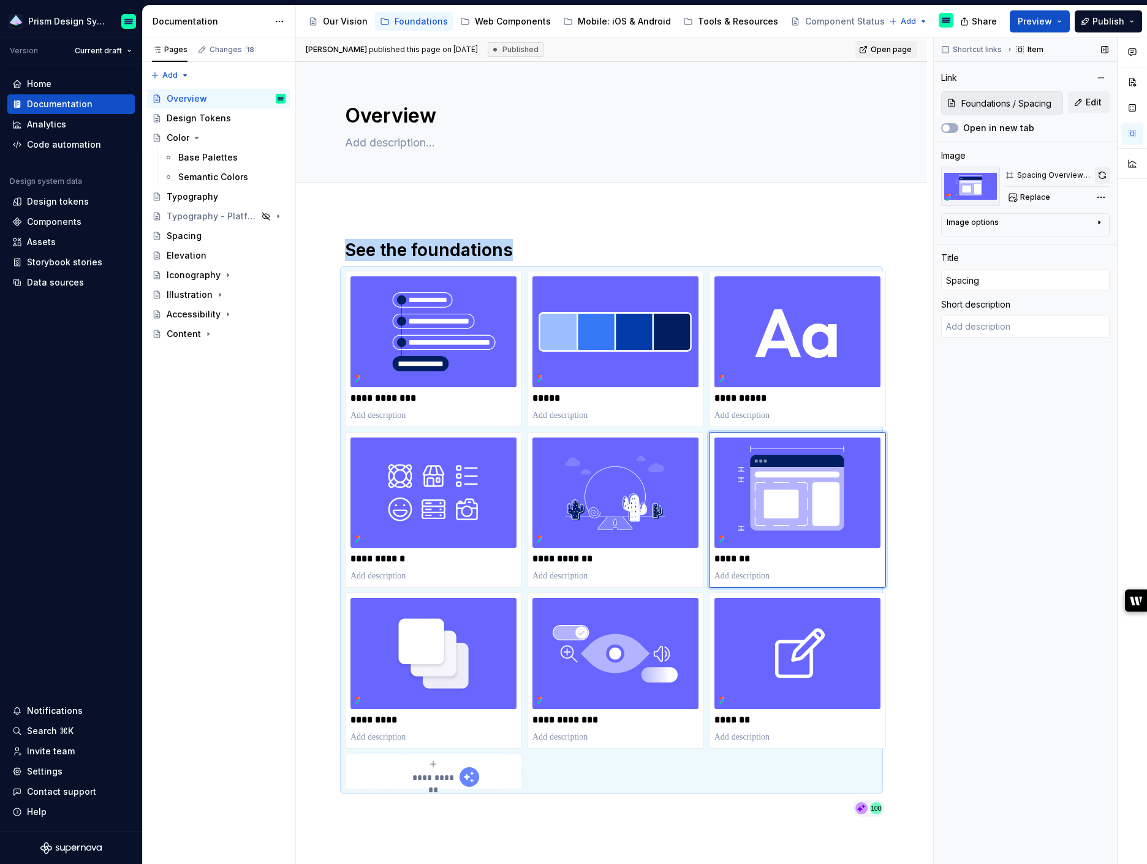
click at [1100, 175] on button "button" at bounding box center [1102, 175] width 15 height 17
type textarea "*"
type input "Illustration"
click at [692, 459] on img at bounding box center [615, 492] width 166 height 111
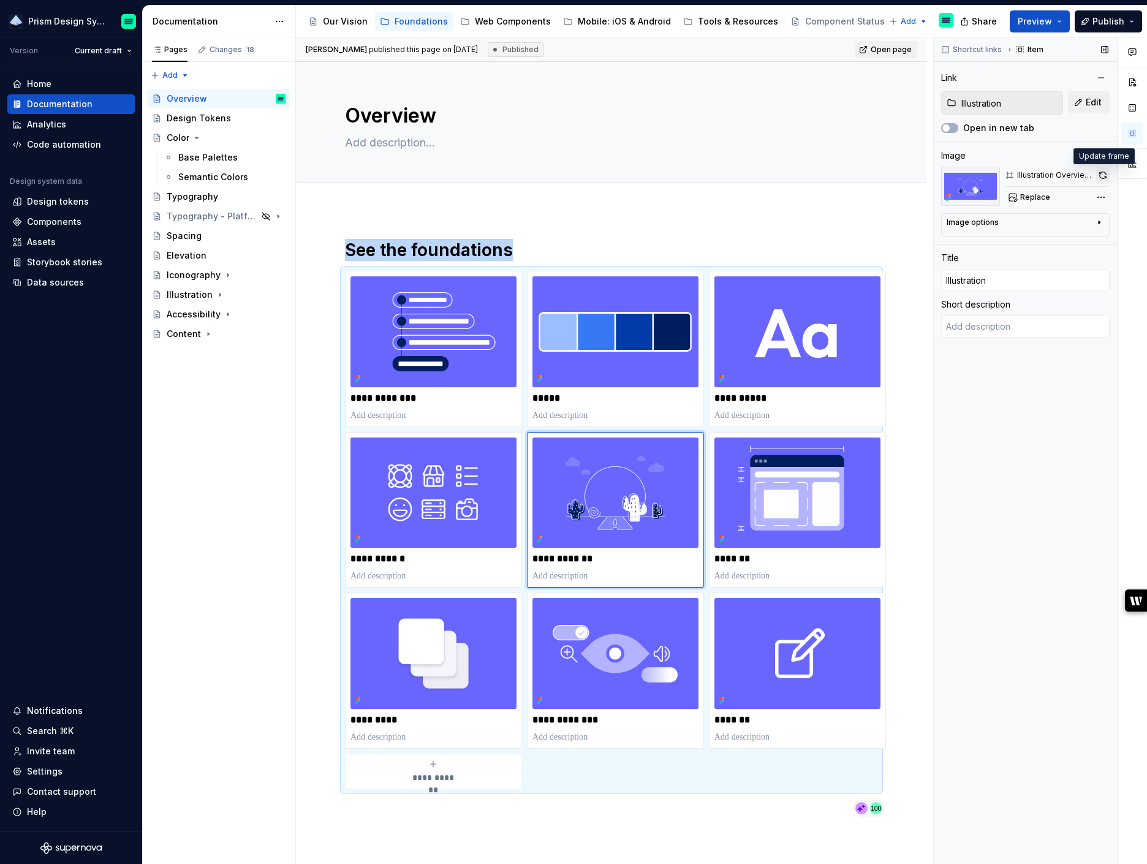
click at [1099, 175] on button "button" at bounding box center [1102, 175] width 13 height 17
type textarea "*"
type input "Iconography"
click at [472, 492] on img at bounding box center [433, 492] width 166 height 111
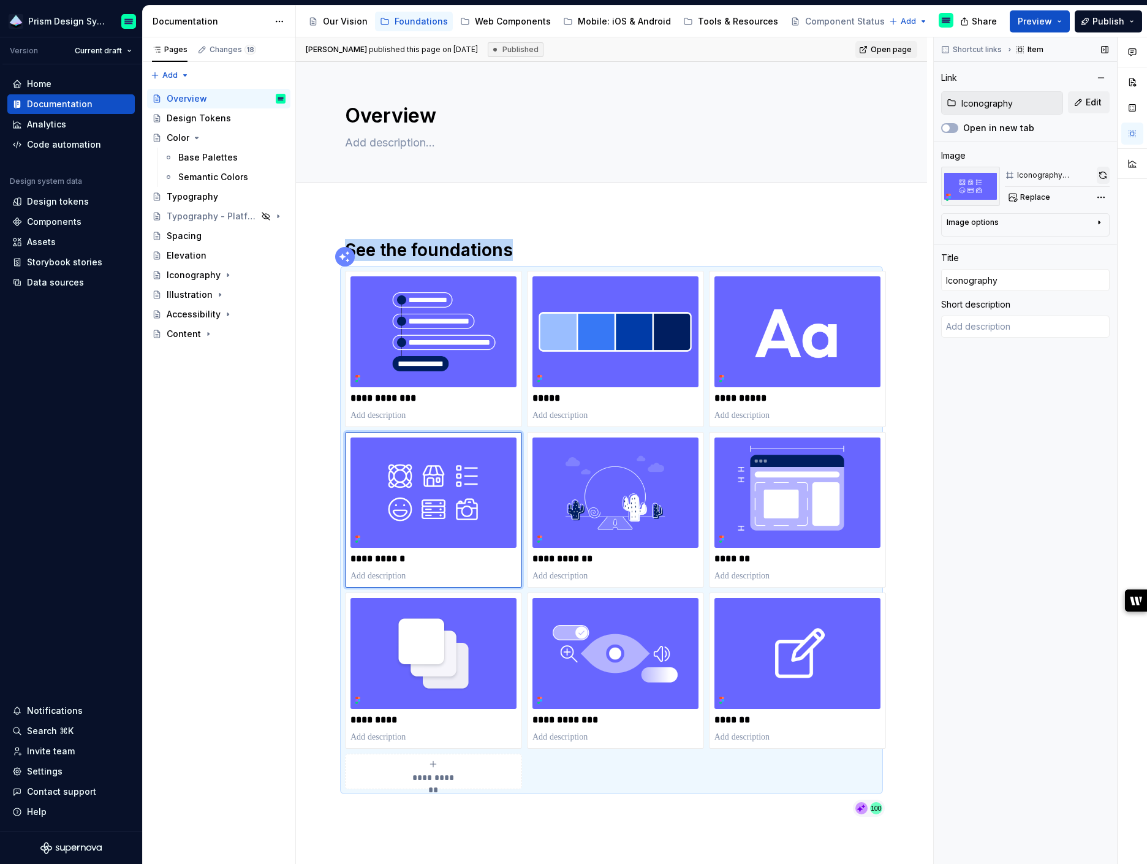
click at [1106, 175] on button "button" at bounding box center [1102, 175] width 13 height 17
click at [751, 668] on img at bounding box center [797, 653] width 166 height 111
type textarea "*"
type input "Content"
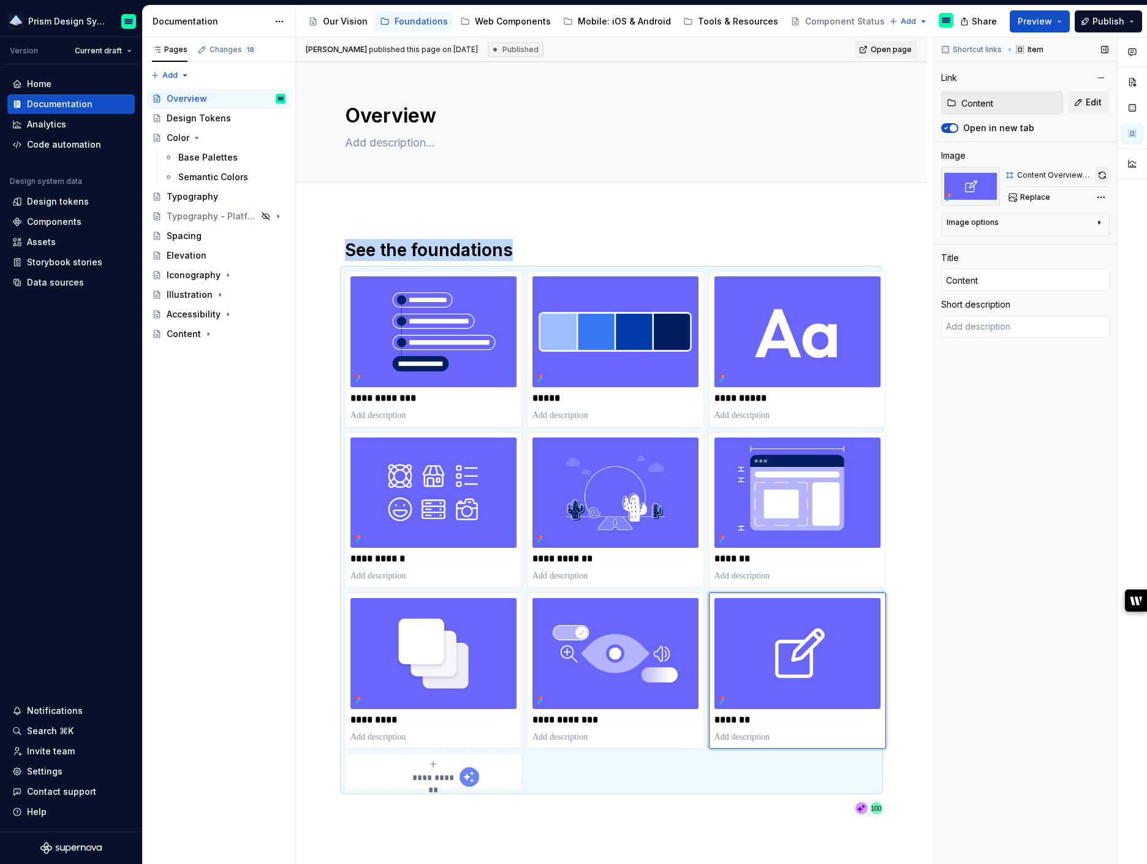
click at [1101, 174] on button "button" at bounding box center [1102, 175] width 15 height 17
type textarea "*"
type input "Accessibility / Design"
type input "Accessibility"
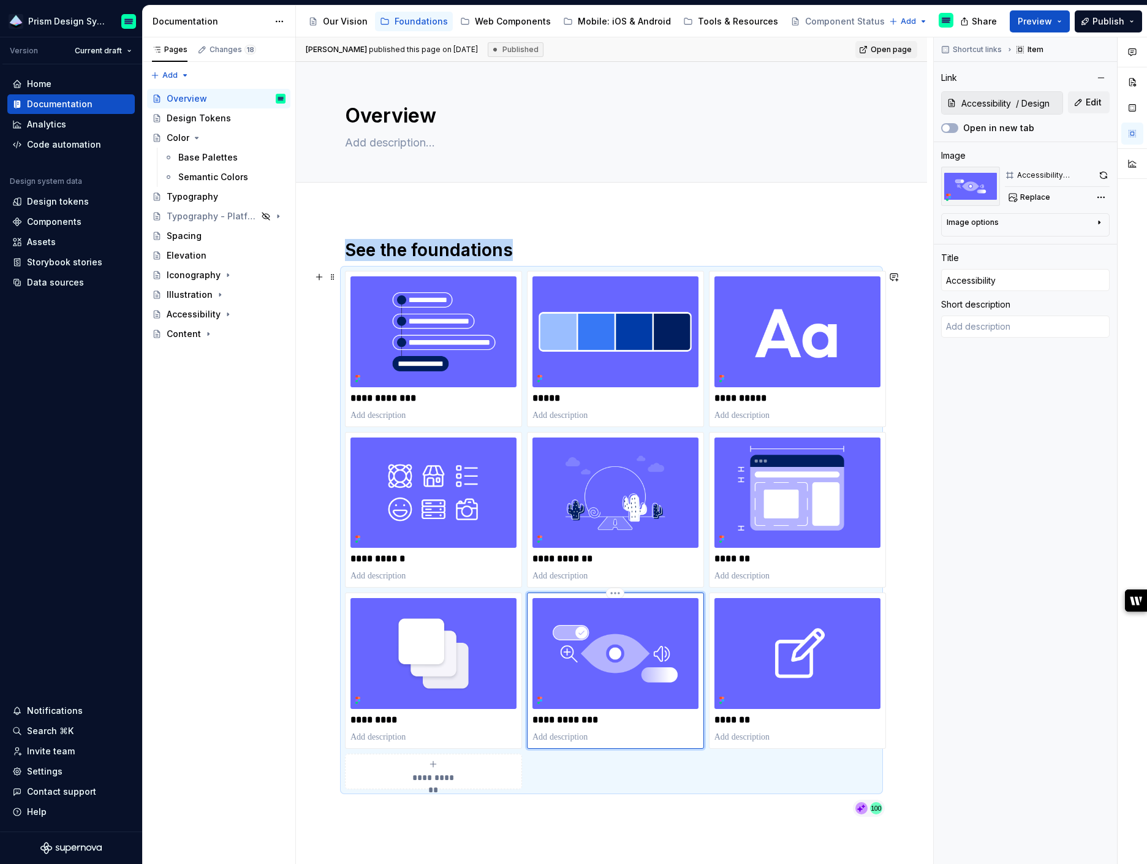
click at [691, 631] on img at bounding box center [615, 653] width 166 height 111
click at [1104, 176] on button "button" at bounding box center [1102, 175] width 13 height 17
type textarea "*"
type input "Foundations / Elevation"
type input "Elevation"
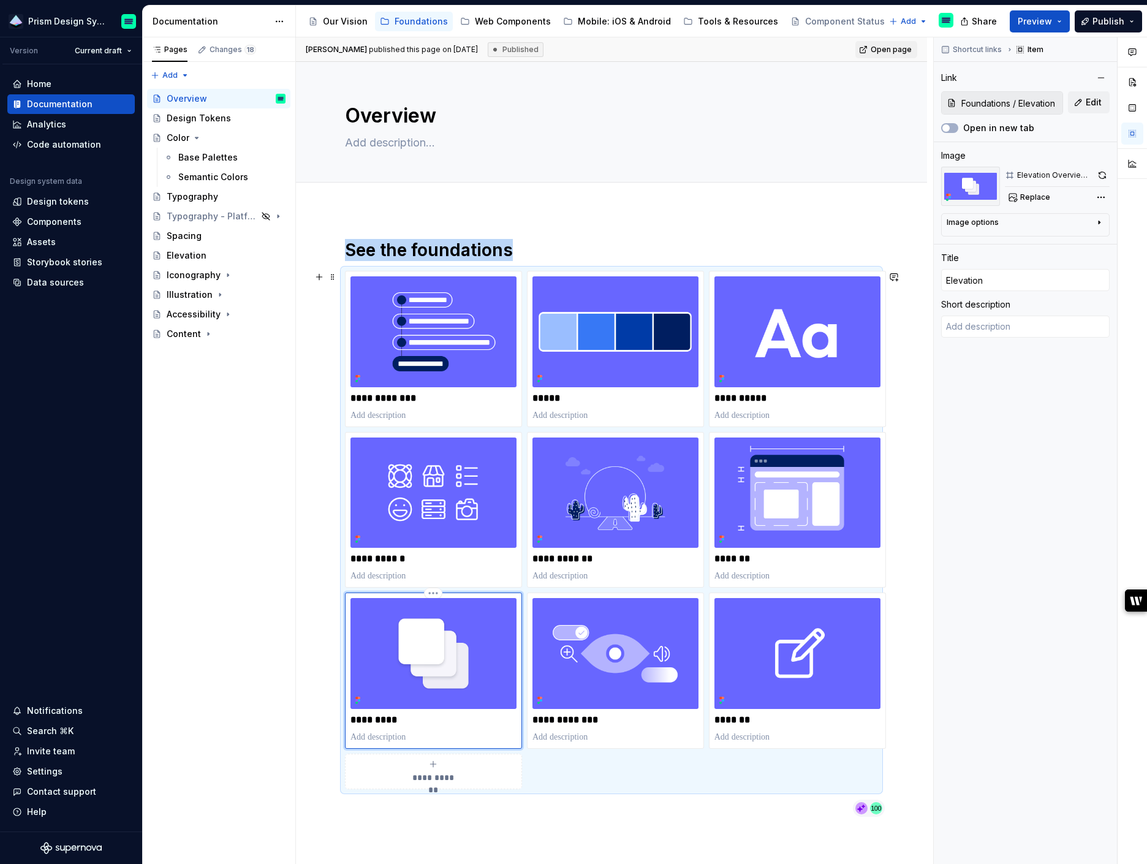
click at [493, 617] on img at bounding box center [433, 653] width 166 height 111
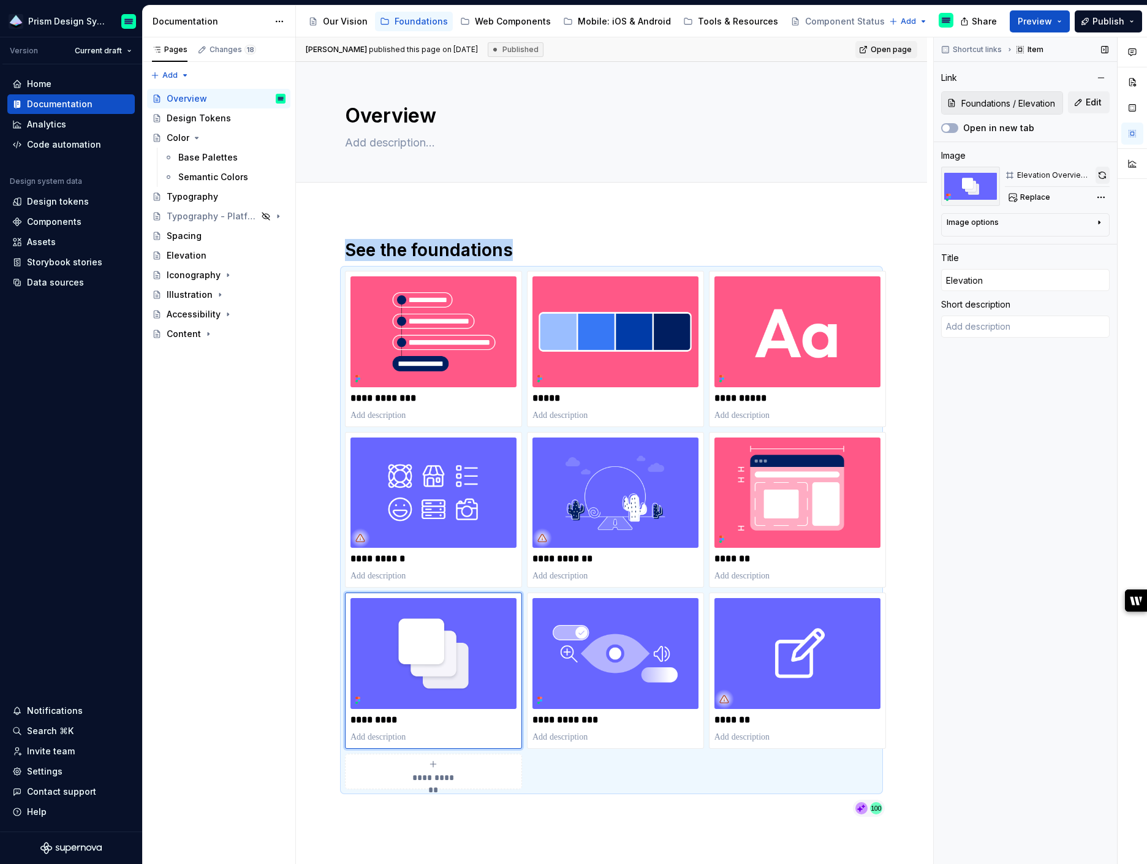
click at [1103, 173] on button "button" at bounding box center [1102, 175] width 14 height 17
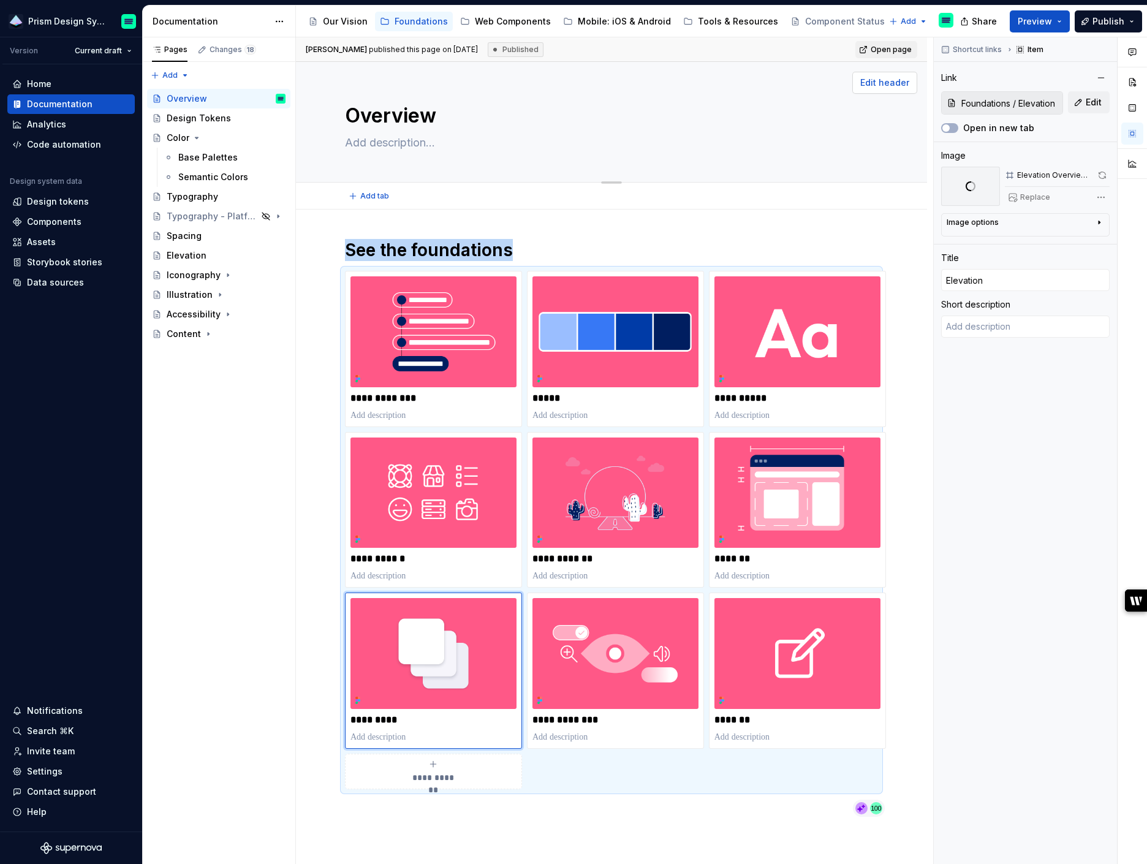
click at [891, 84] on span "Edit header" at bounding box center [884, 83] width 49 height 12
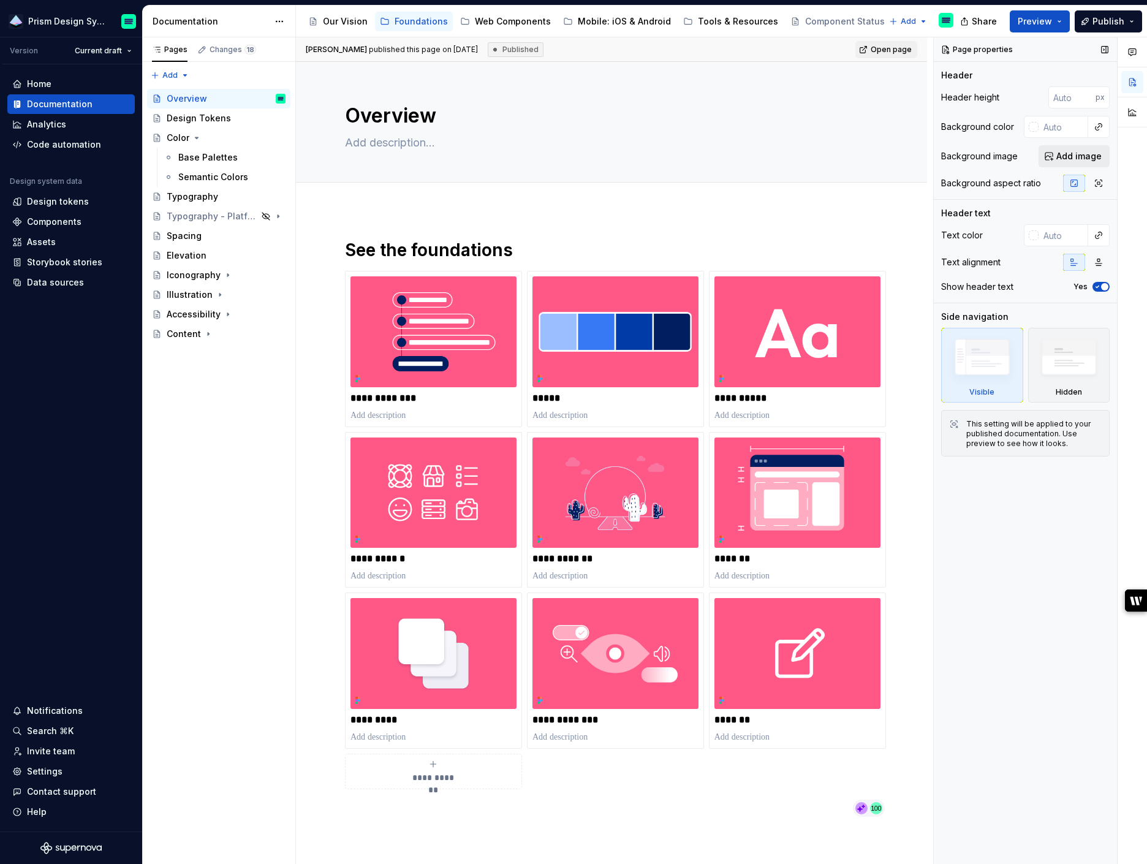
click at [1062, 160] on span "Add image" at bounding box center [1078, 156] width 45 height 12
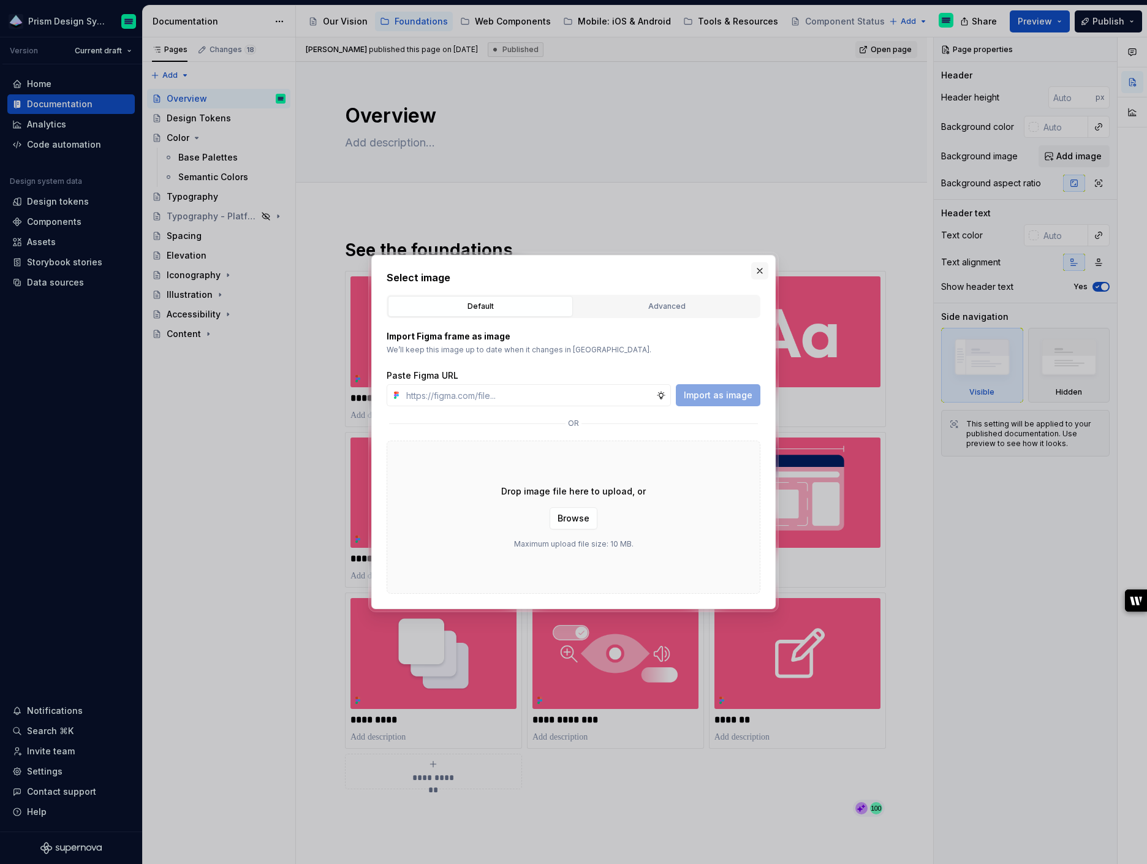
click at [757, 271] on button "button" at bounding box center [759, 270] width 17 height 17
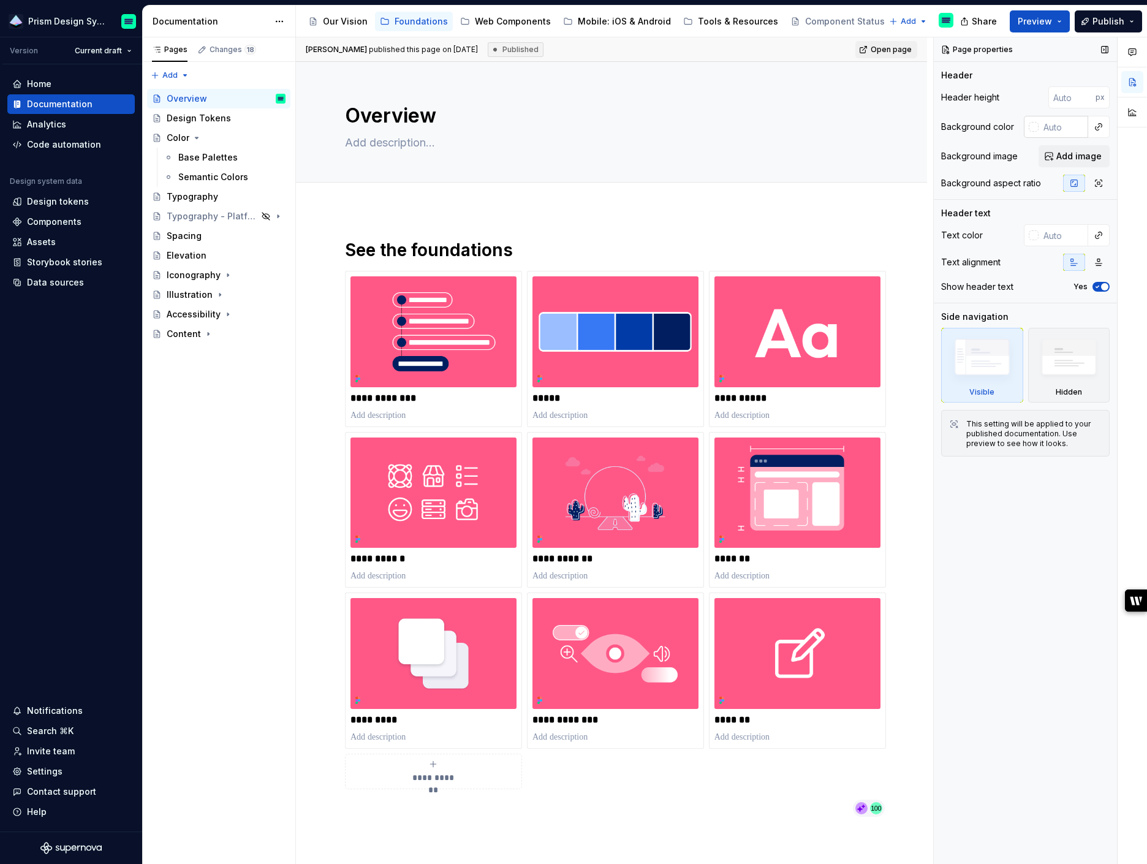
click at [1027, 128] on div at bounding box center [1031, 127] width 15 height 22
click at [1038, 128] on div at bounding box center [1034, 127] width 10 height 10
click at [1014, 124] on div "Comments Open comments No comments yet Select ‘Comment’ from the block context …" at bounding box center [1040, 450] width 213 height 827
click at [51, 288] on div "Data sources" at bounding box center [70, 283] width 127 height 20
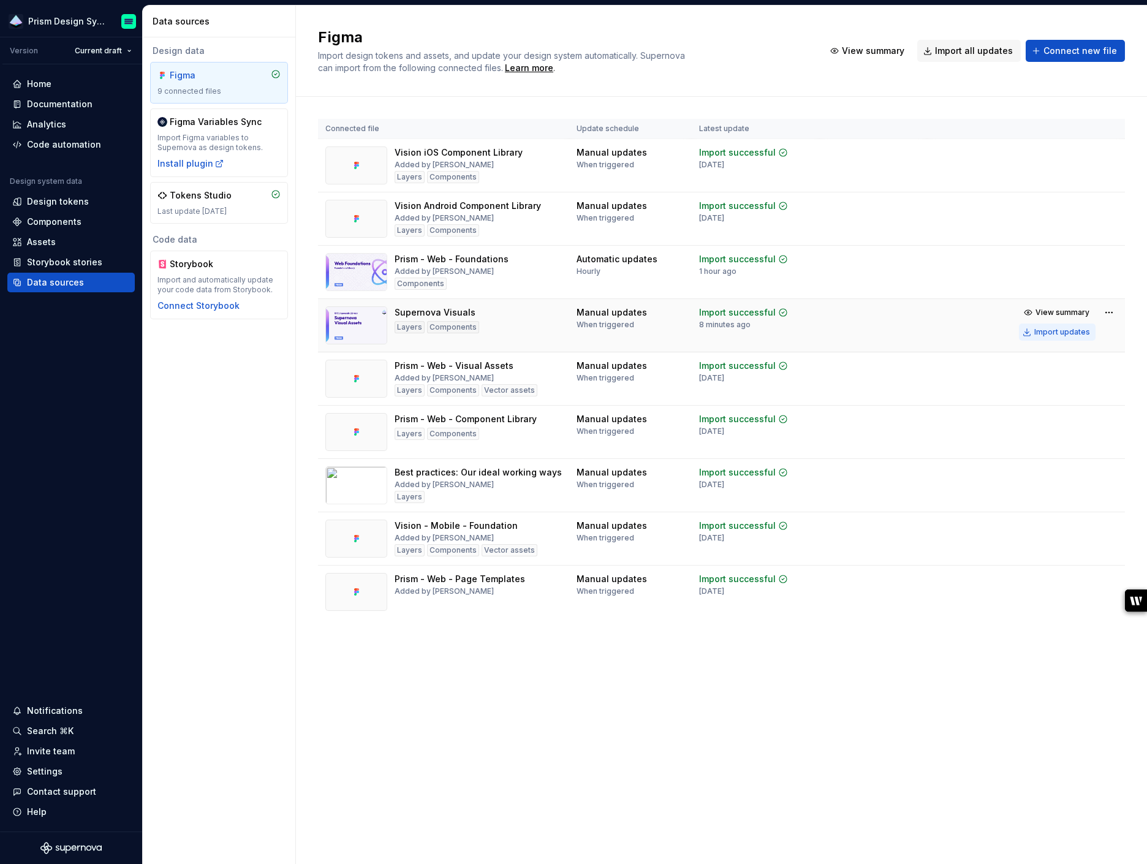
click at [1074, 329] on div "Import updates" at bounding box center [1062, 332] width 56 height 10
click at [51, 100] on div "Documentation" at bounding box center [60, 104] width 66 height 12
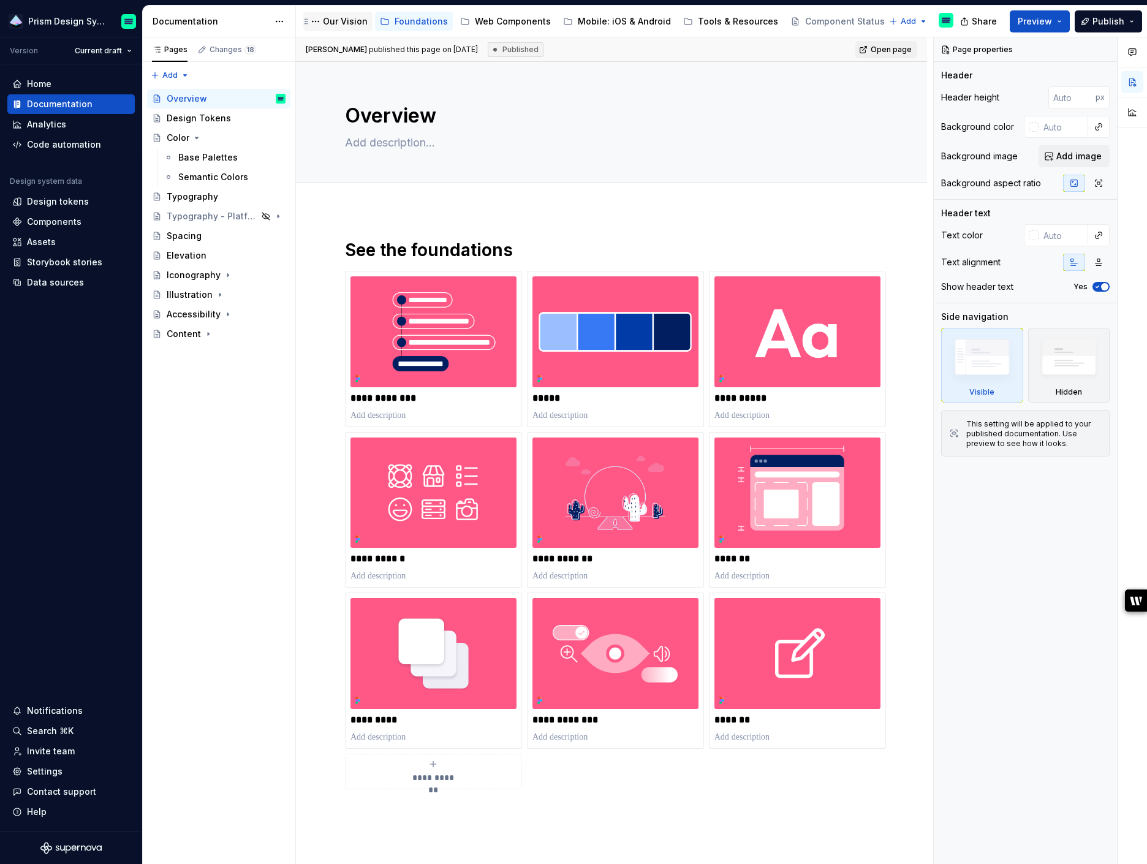
click at [341, 20] on div "Our Vision" at bounding box center [345, 21] width 45 height 12
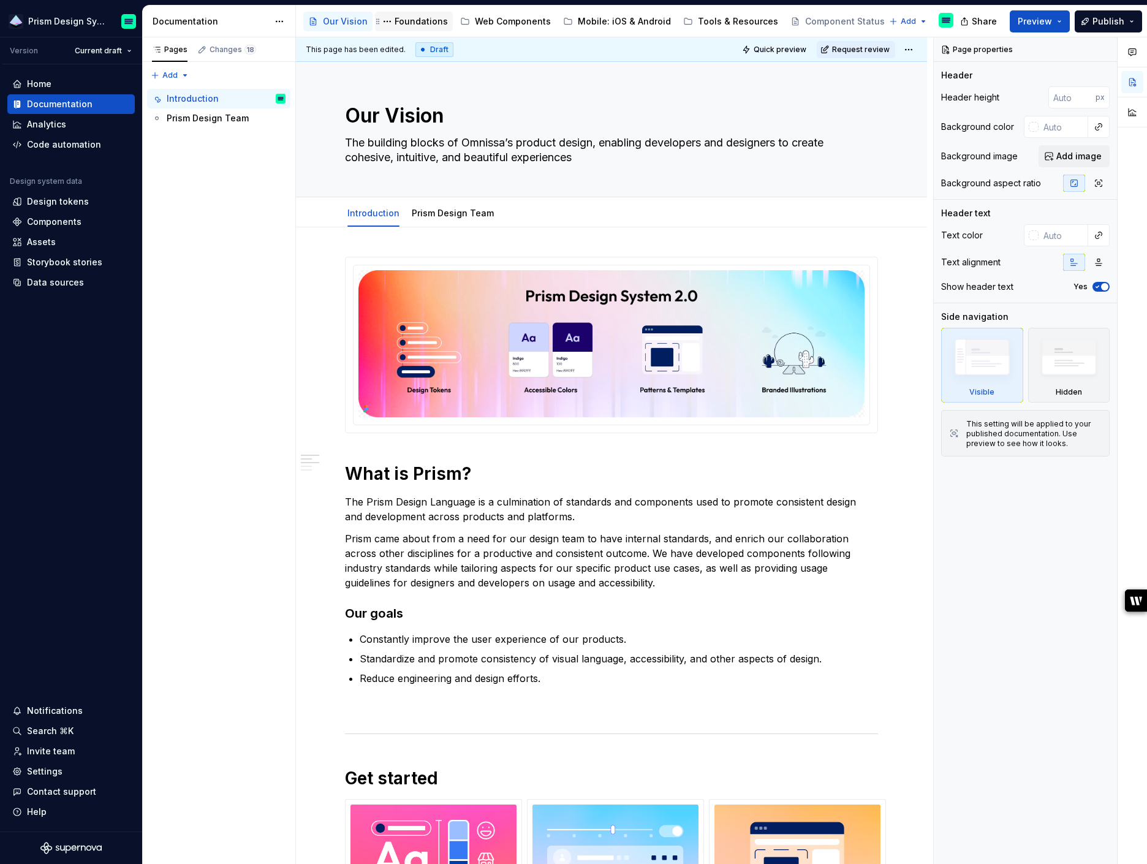
click at [412, 20] on div "Foundations" at bounding box center [420, 21] width 53 height 12
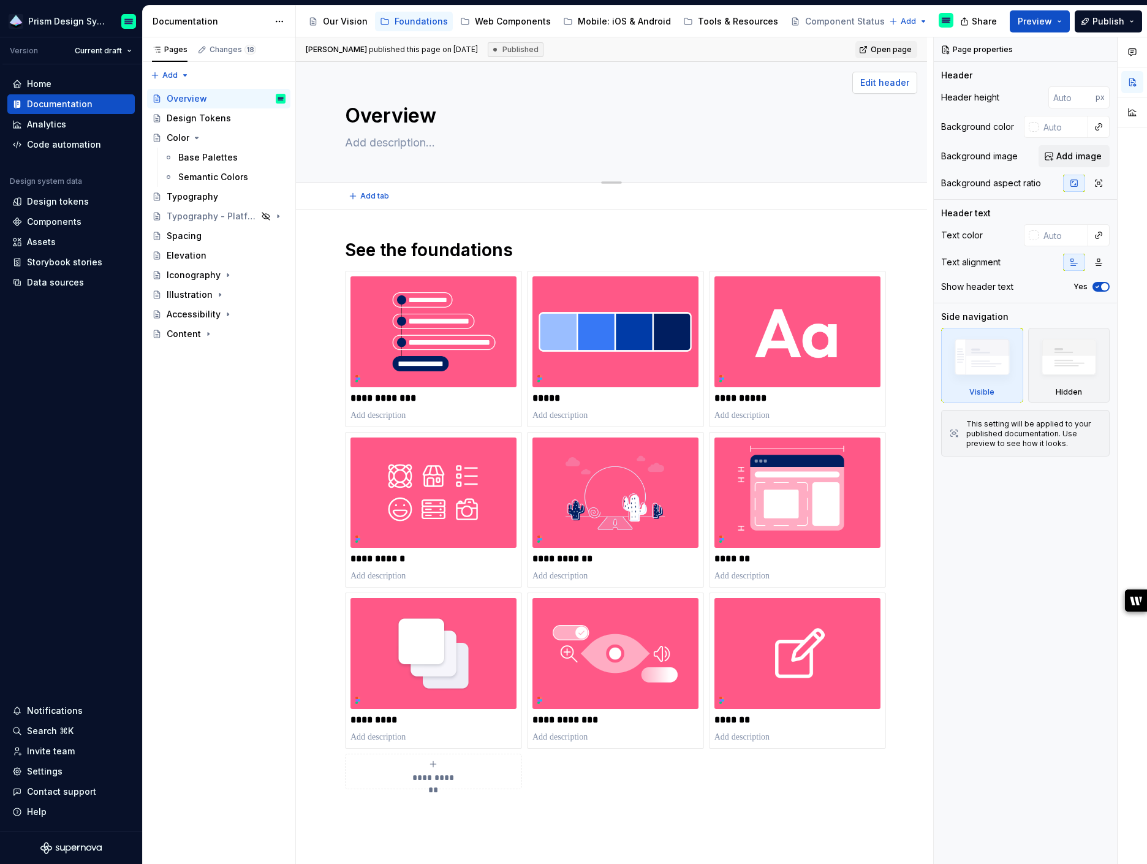
click at [890, 83] on span "Edit header" at bounding box center [884, 83] width 49 height 12
click at [1066, 157] on span "Add image" at bounding box center [1078, 156] width 45 height 12
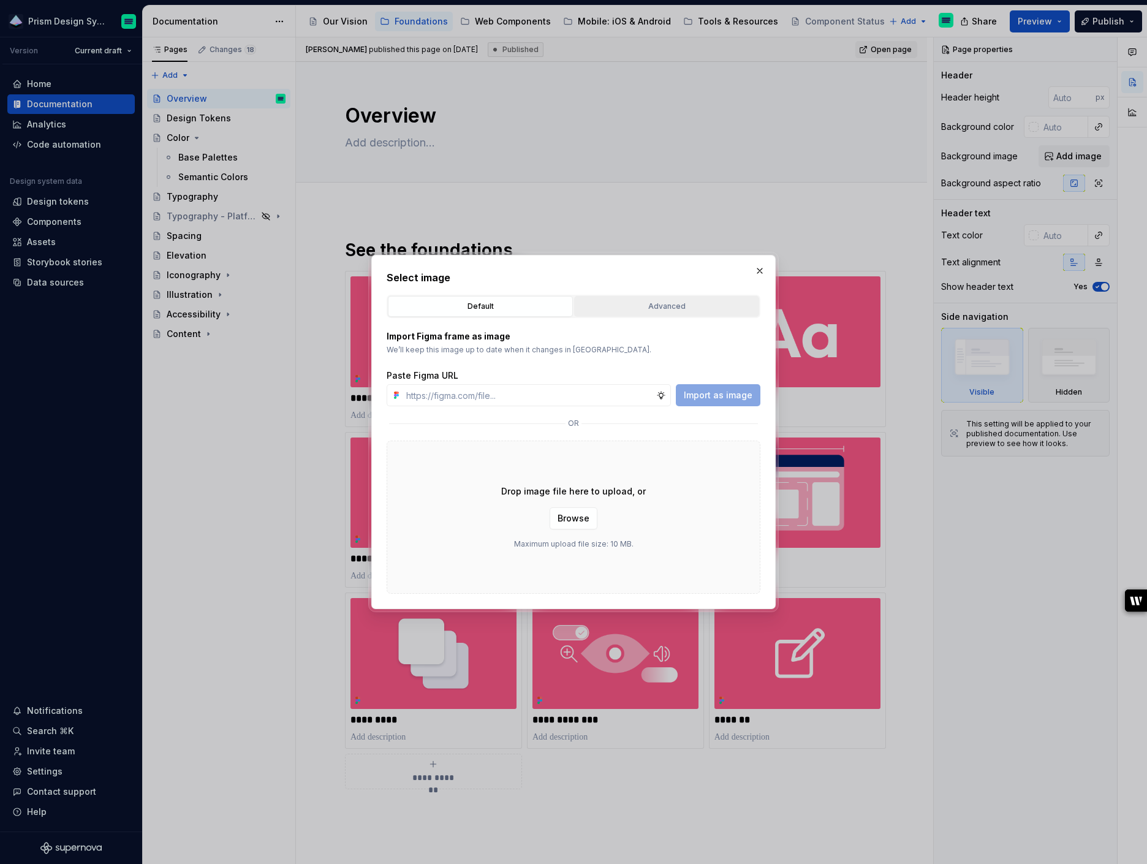
click at [628, 312] on button "Advanced" at bounding box center [666, 306] width 185 height 21
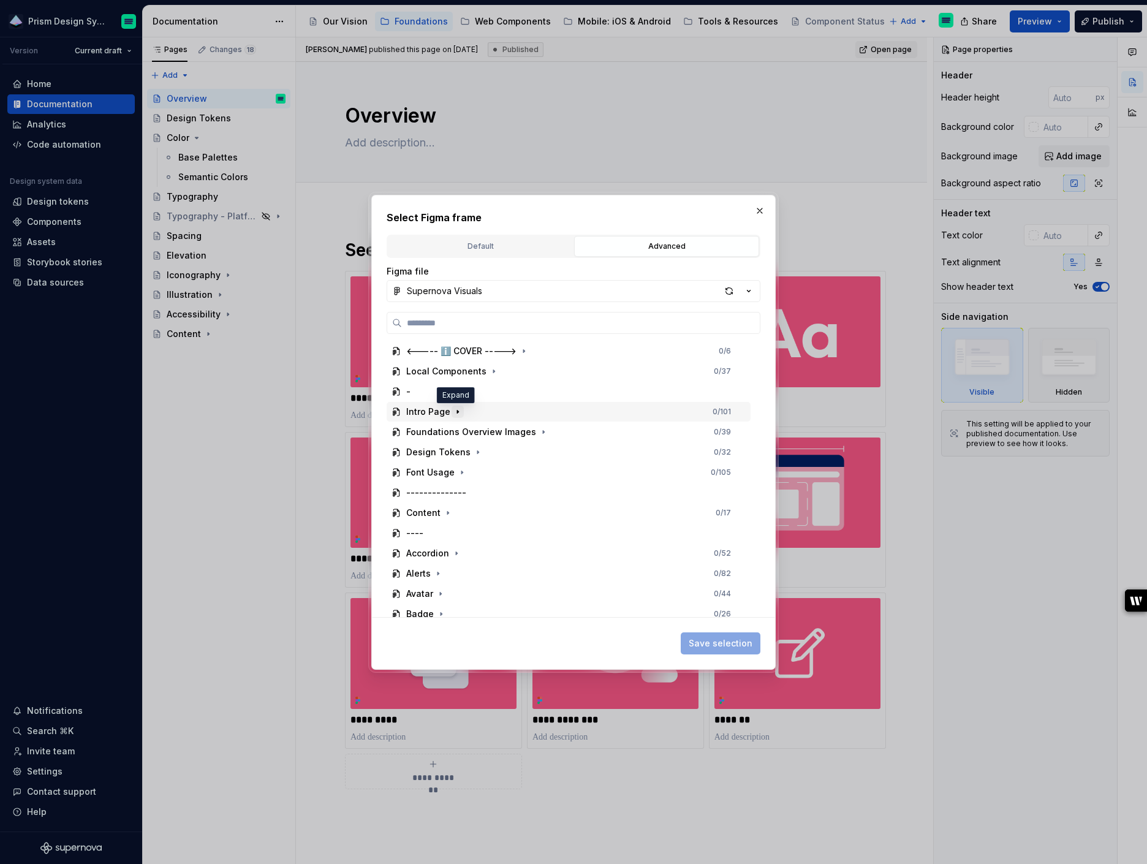
click at [456, 413] on icon "button" at bounding box center [458, 412] width 10 height 10
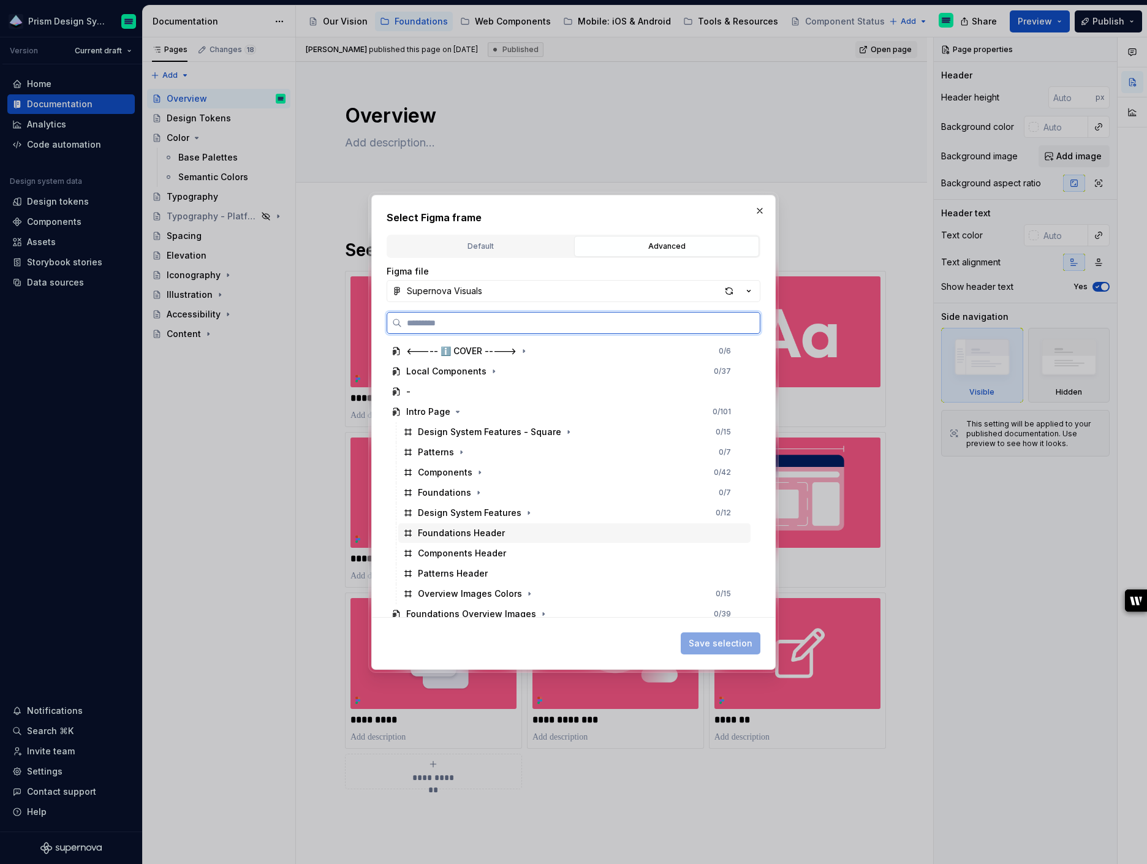
click at [538, 537] on div "Foundations Header" at bounding box center [574, 533] width 352 height 20
click at [727, 644] on span "Save selection" at bounding box center [721, 643] width 64 height 12
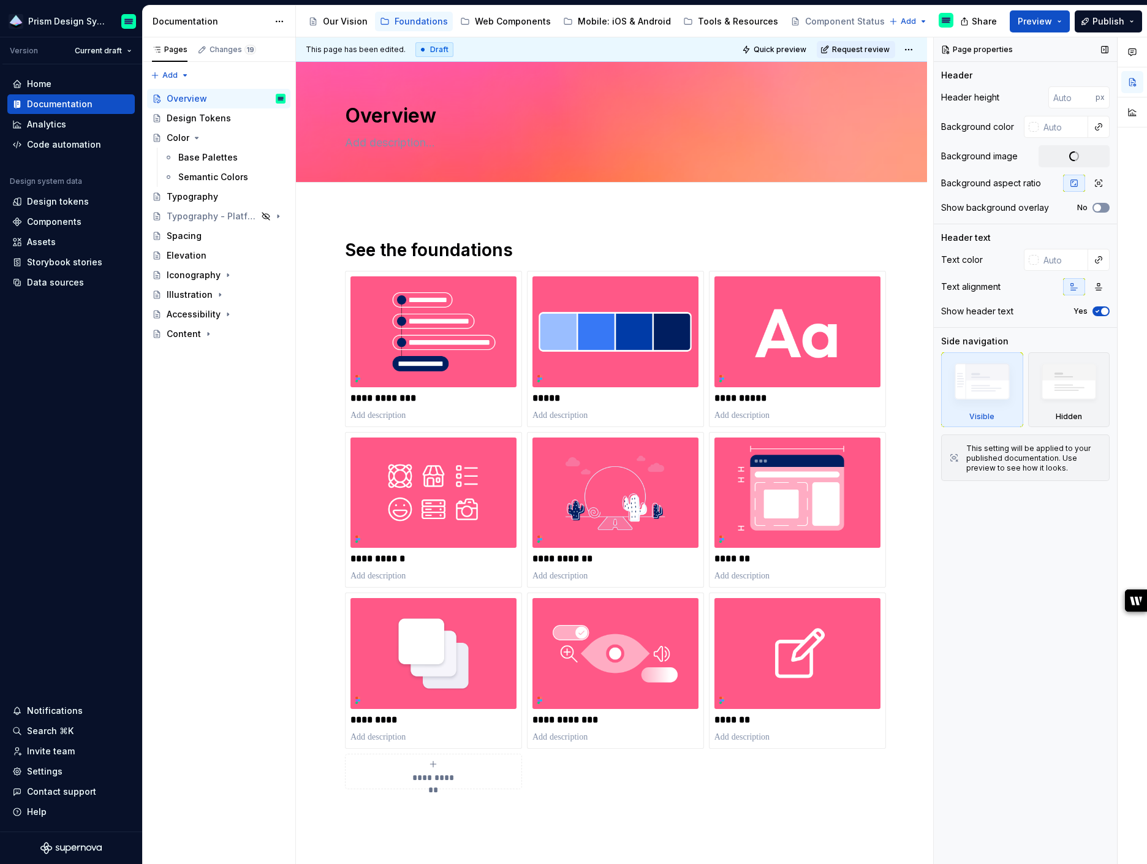
click at [1100, 209] on span "button" at bounding box center [1096, 207] width 7 height 7
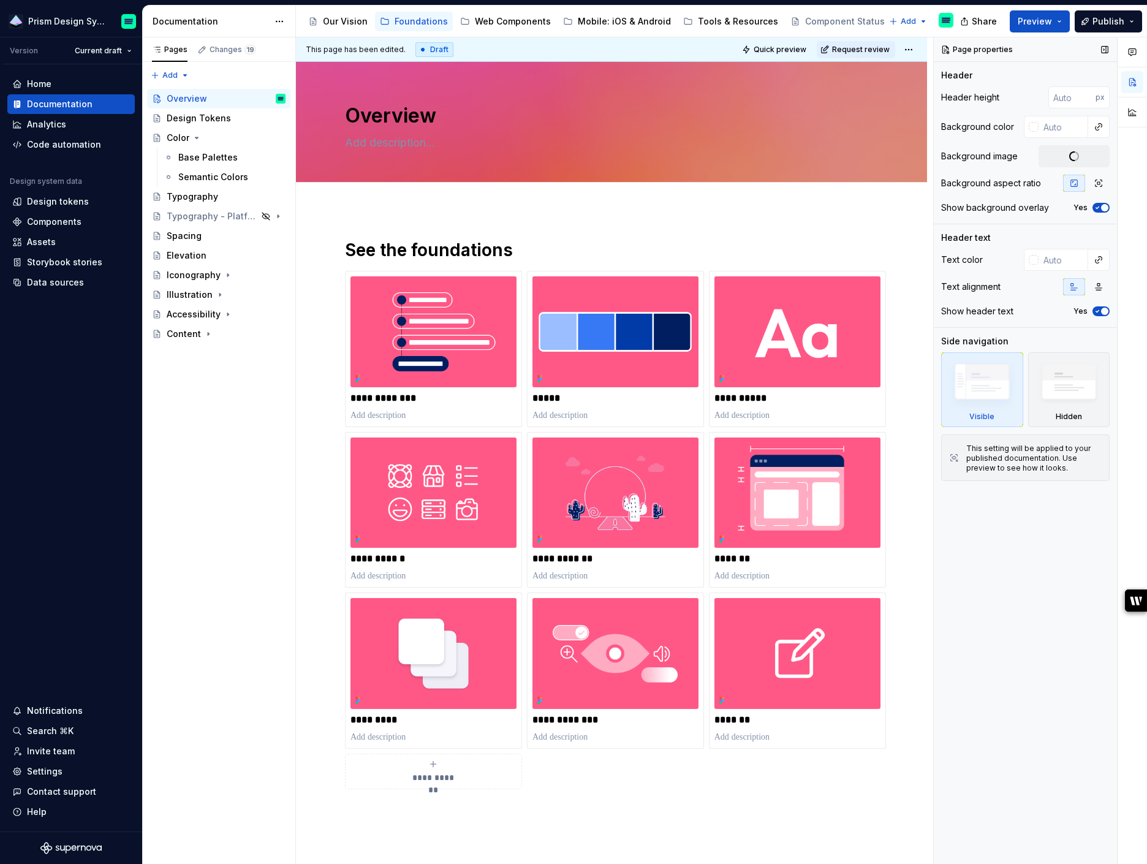
click at [1100, 209] on icon "button" at bounding box center [1097, 207] width 10 height 7
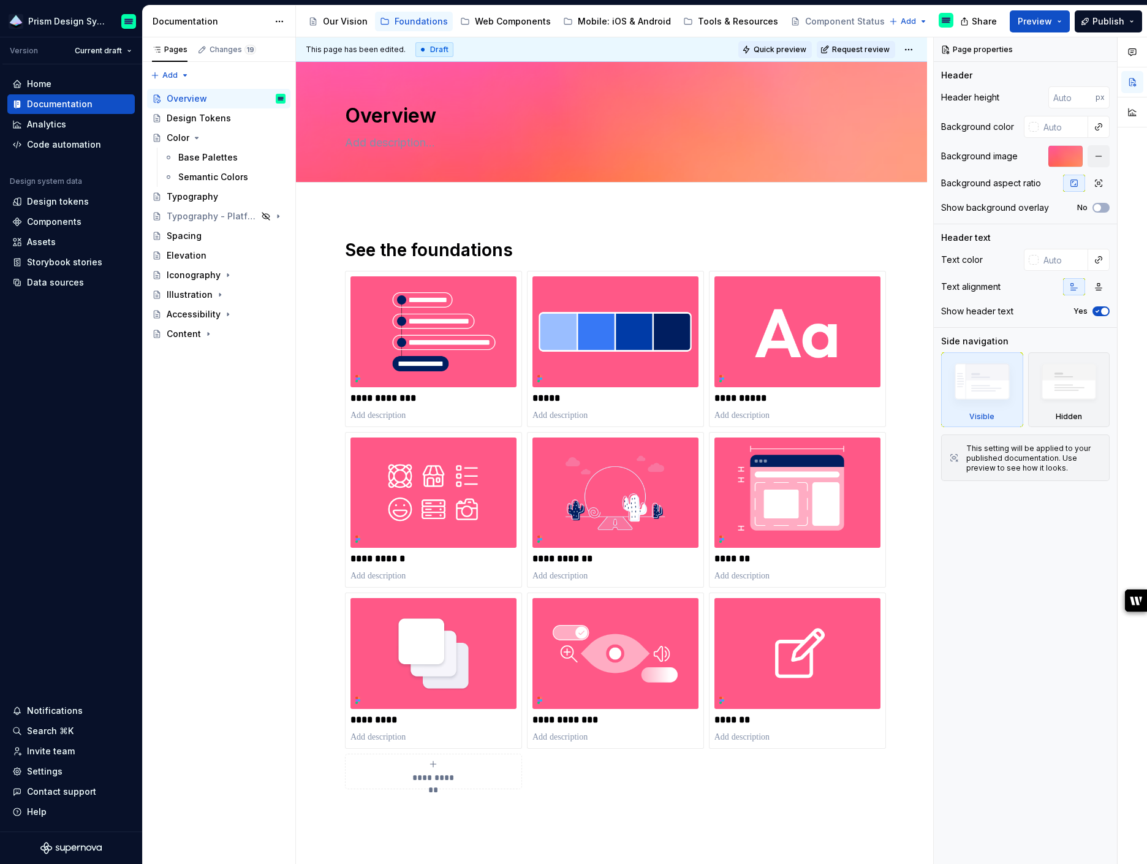
click at [795, 52] on span "Quick preview" at bounding box center [779, 50] width 53 height 10
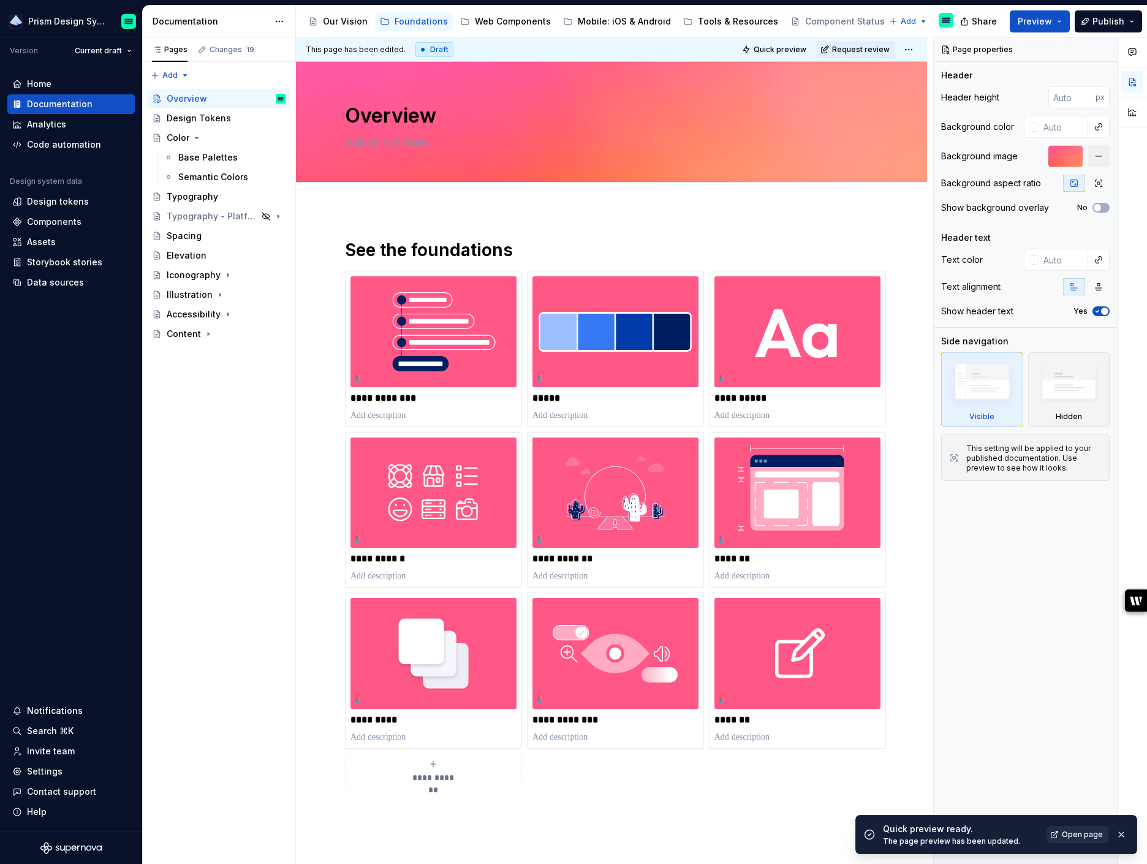
click at [1079, 837] on span "Open page" at bounding box center [1082, 834] width 41 height 10
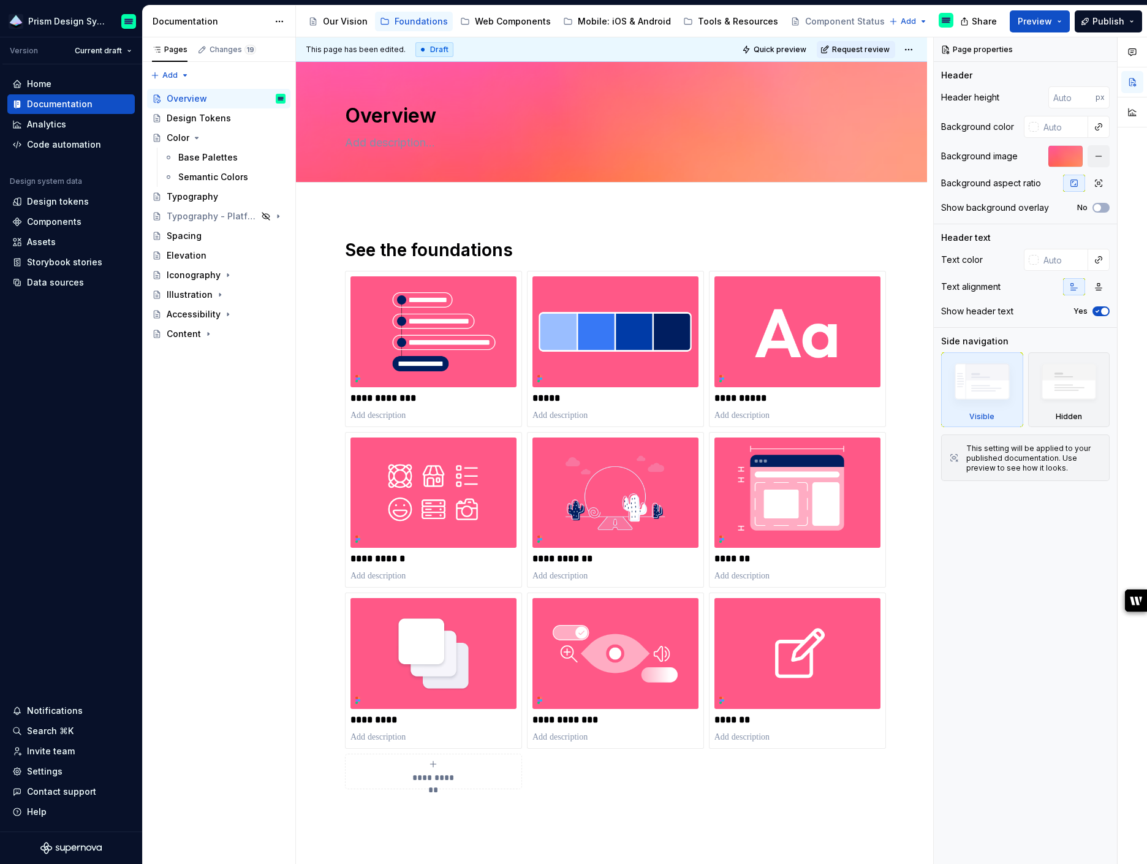
click at [1102, 156] on button "button" at bounding box center [1098, 156] width 22 height 22
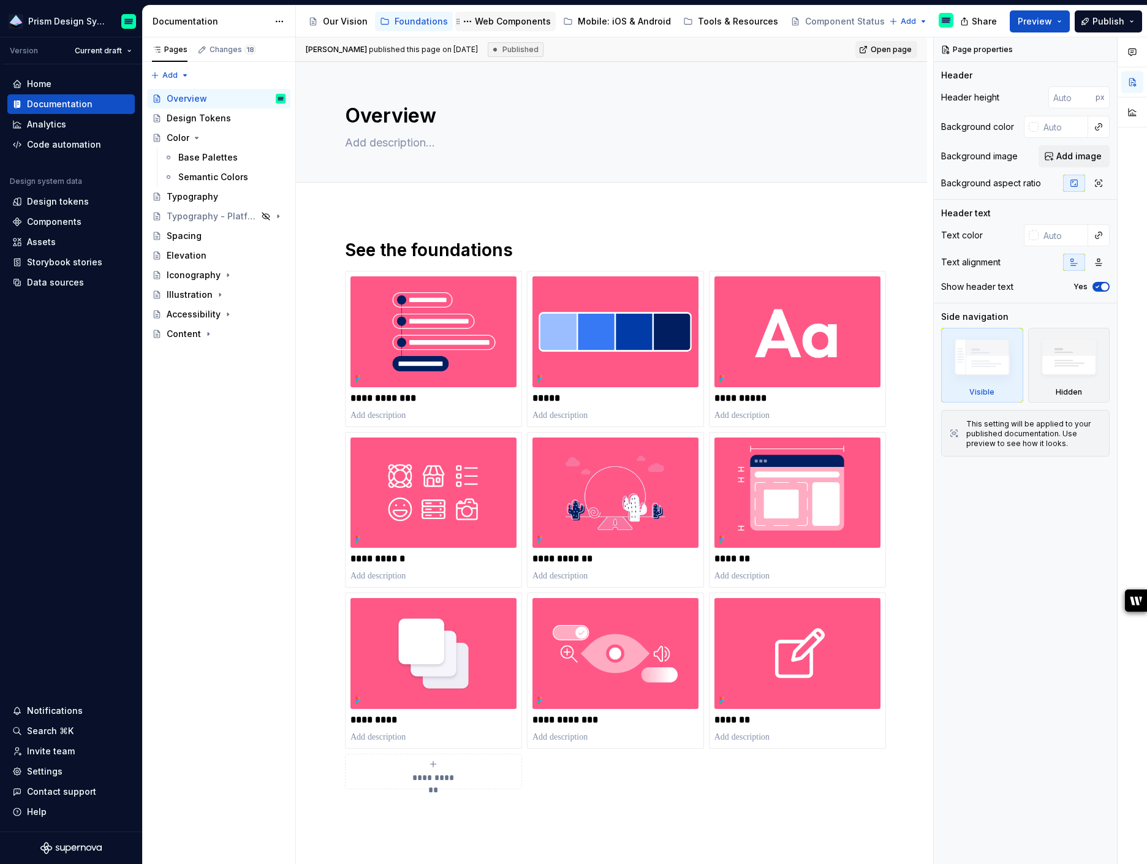
click at [511, 22] on div "Web Components" at bounding box center [513, 21] width 76 height 12
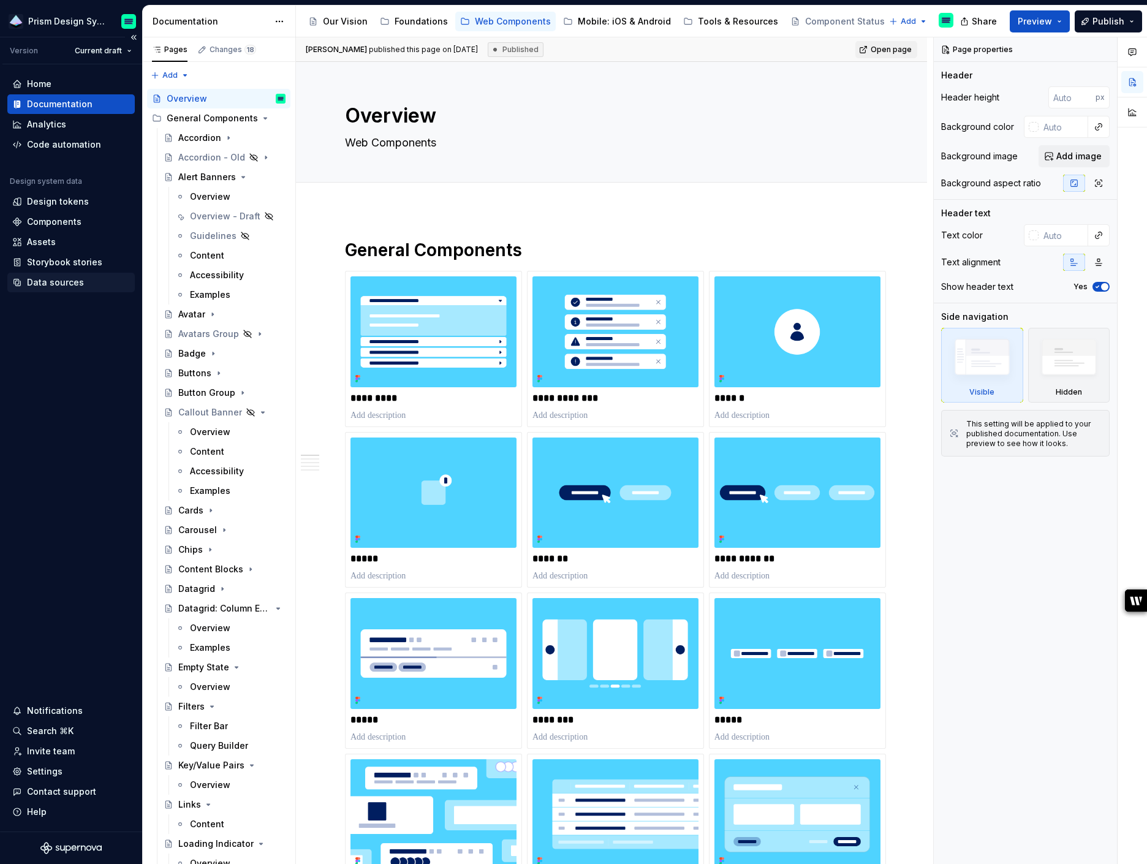
click at [57, 287] on div "Data sources" at bounding box center [55, 282] width 57 height 12
type textarea "*"
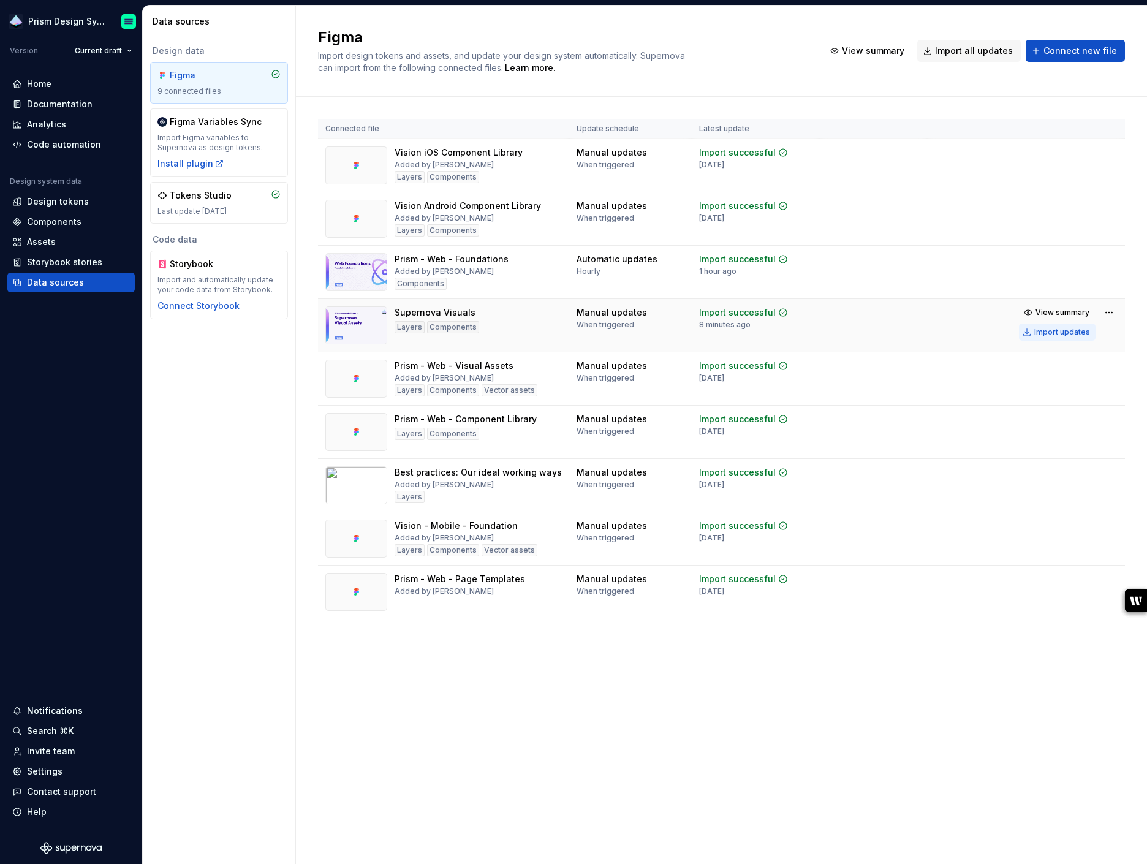
click at [1069, 335] on div "Import updates" at bounding box center [1062, 332] width 56 height 10
click at [1057, 332] on div "Import updates" at bounding box center [1062, 332] width 56 height 10
click at [47, 773] on div "Settings" at bounding box center [45, 771] width 36 height 12
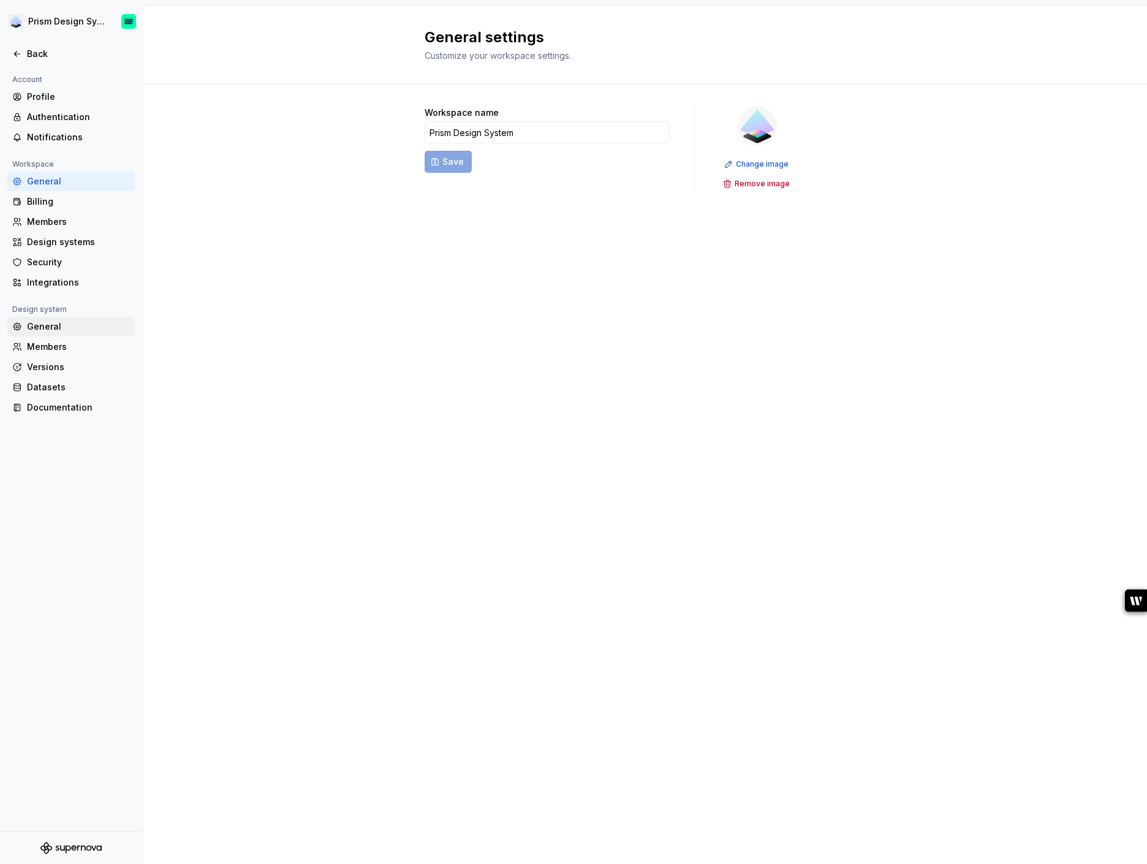
click at [77, 328] on div "General" at bounding box center [78, 326] width 103 height 12
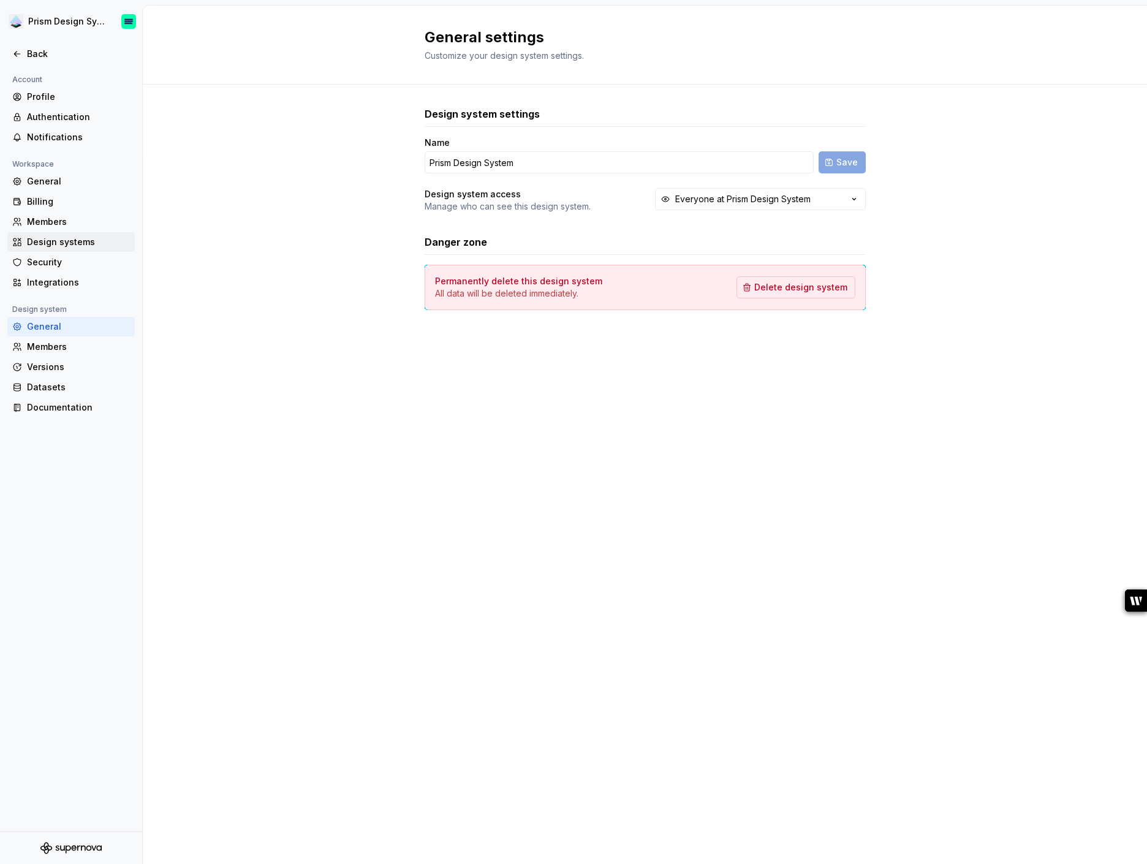
click at [77, 240] on div "Design systems" at bounding box center [78, 242] width 103 height 12
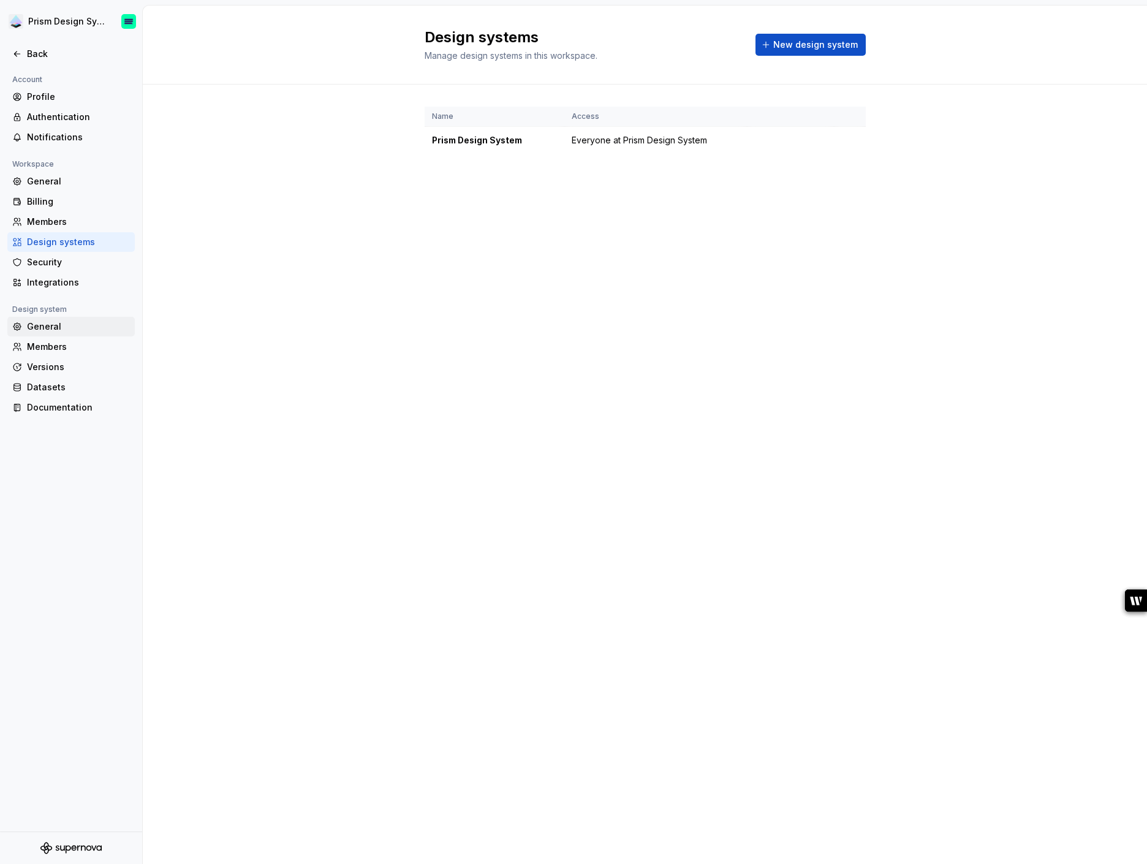
click at [75, 328] on div "General" at bounding box center [78, 326] width 103 height 12
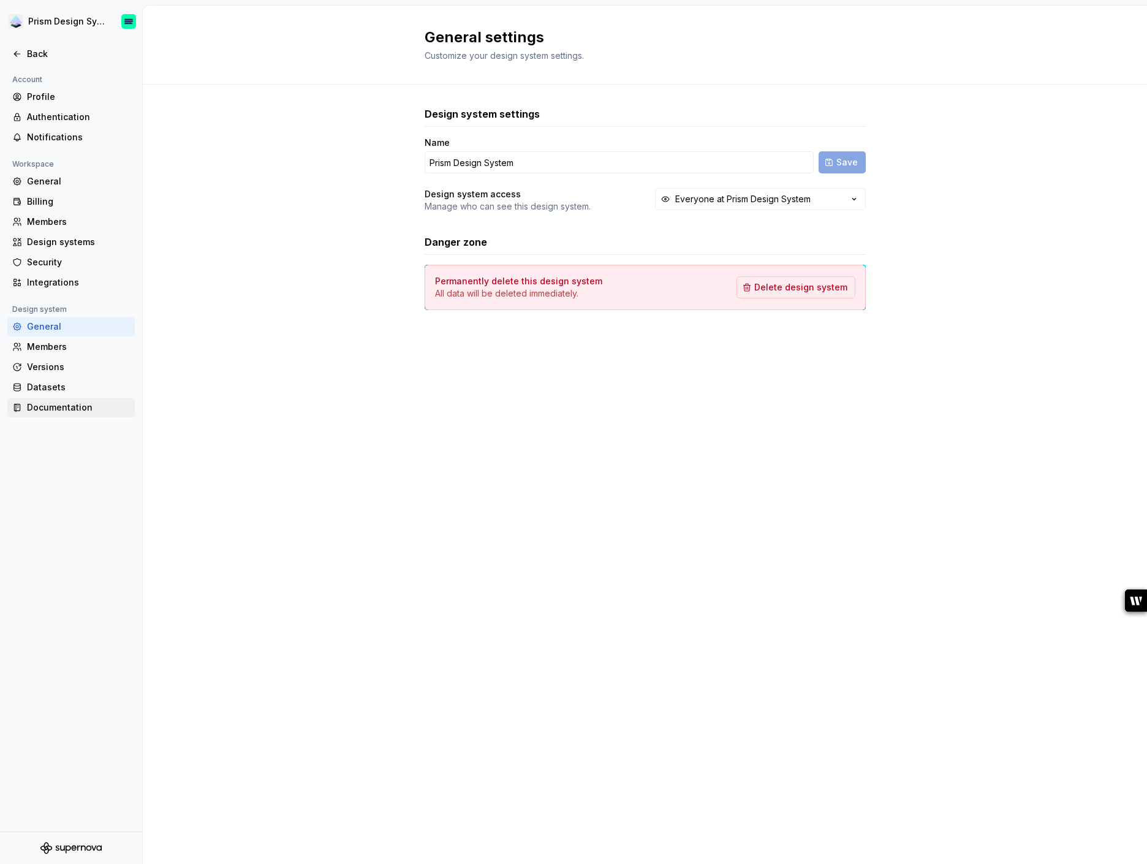
click at [80, 410] on div "Documentation" at bounding box center [78, 407] width 103 height 12
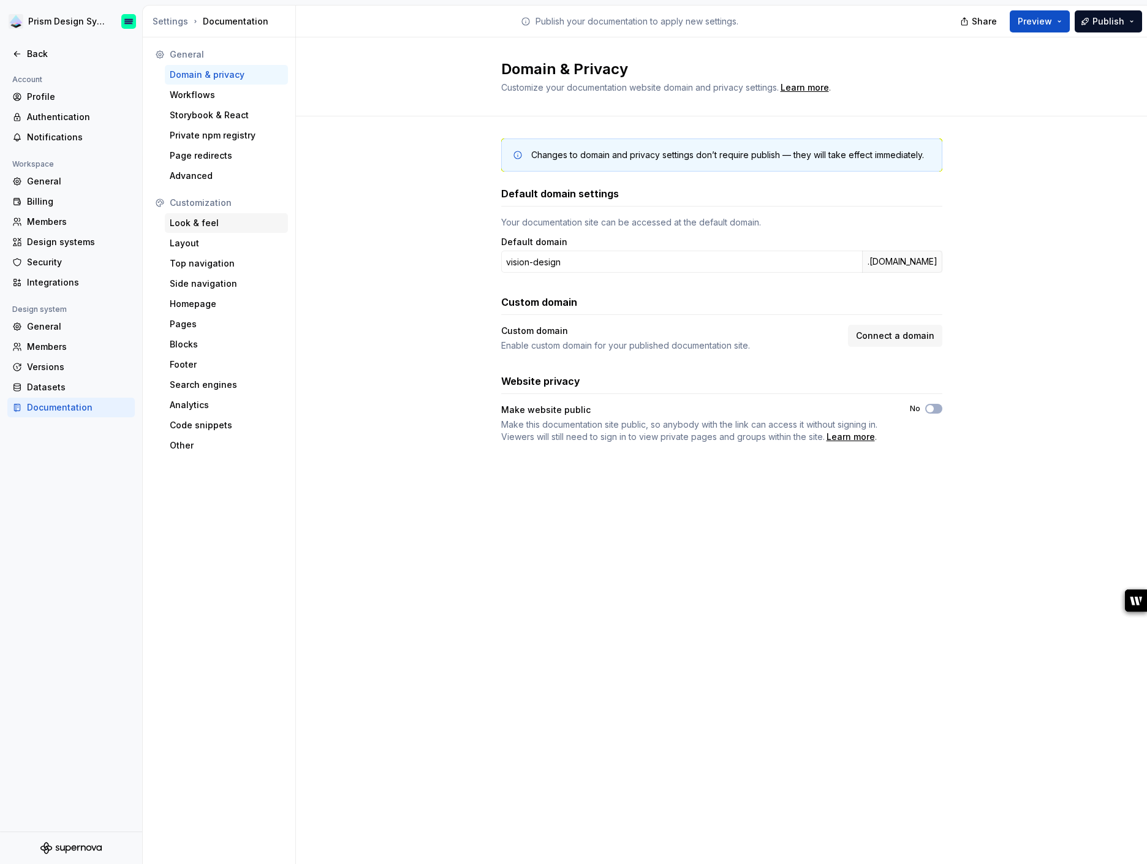
click at [201, 223] on div "Look & feel" at bounding box center [226, 223] width 113 height 12
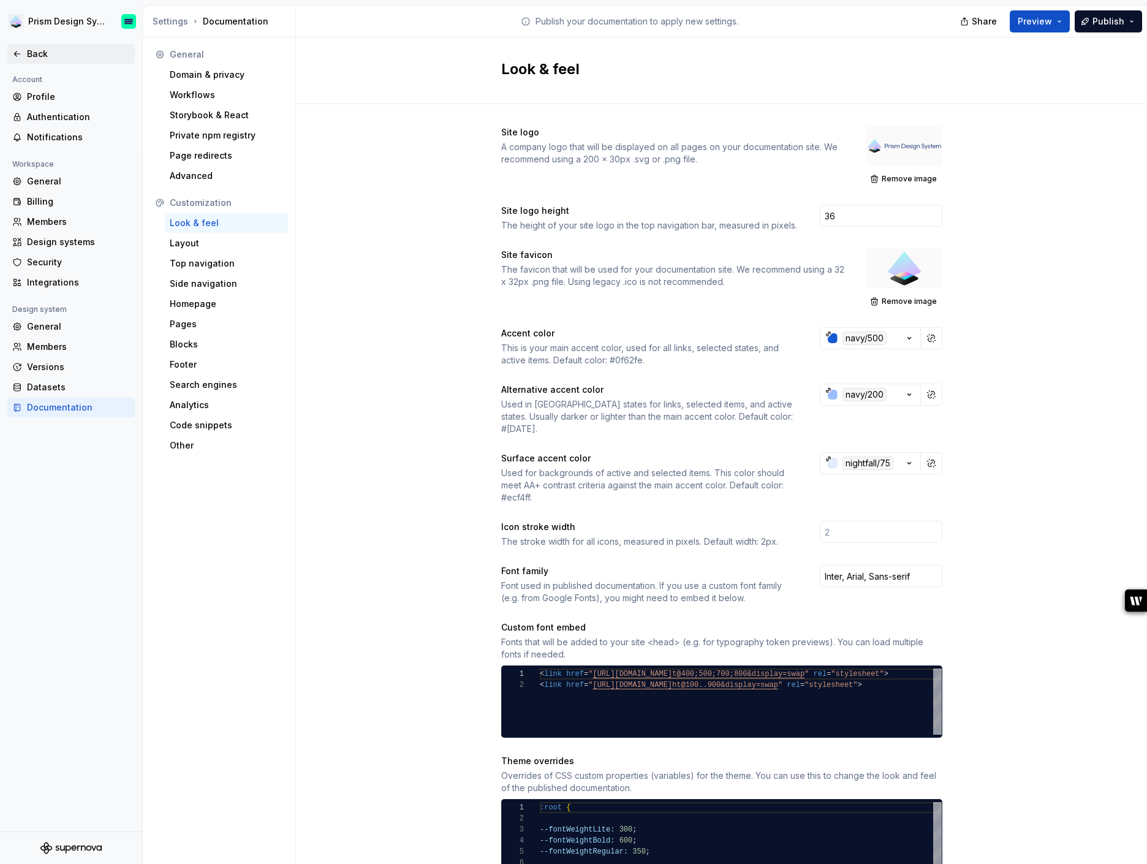
click at [31, 53] on div "Back" at bounding box center [78, 54] width 103 height 12
